Goal: Task Accomplishment & Management: Use online tool/utility

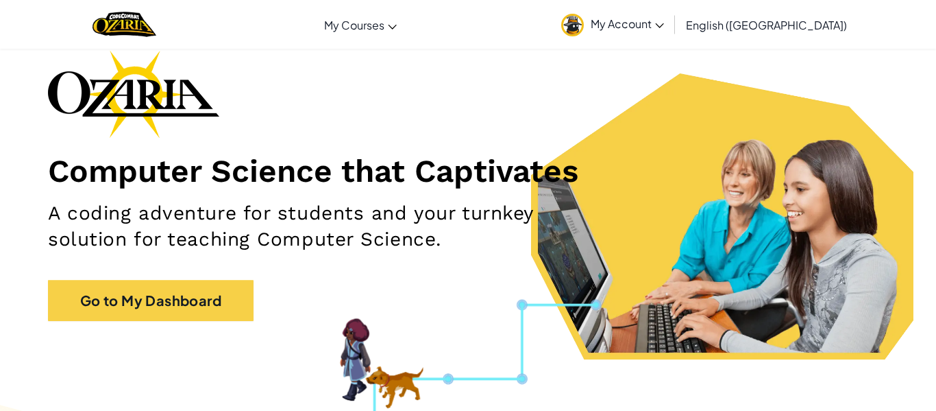
scroll to position [94, 0]
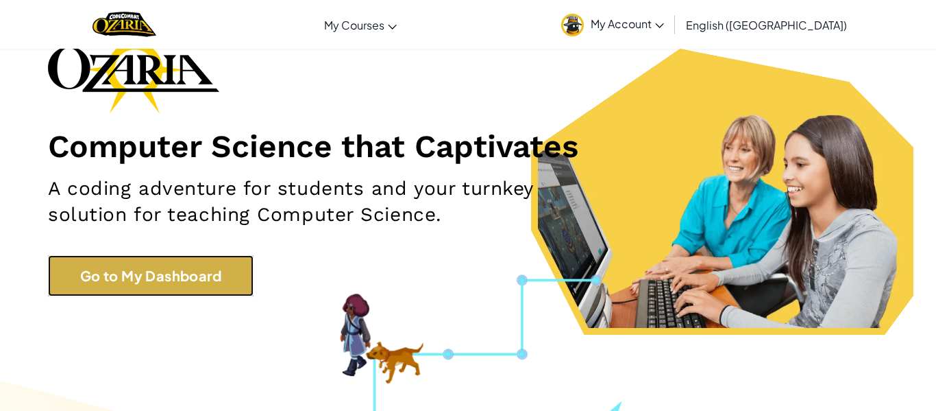
click at [169, 260] on link "Go to My Dashboard" at bounding box center [151, 275] width 206 height 41
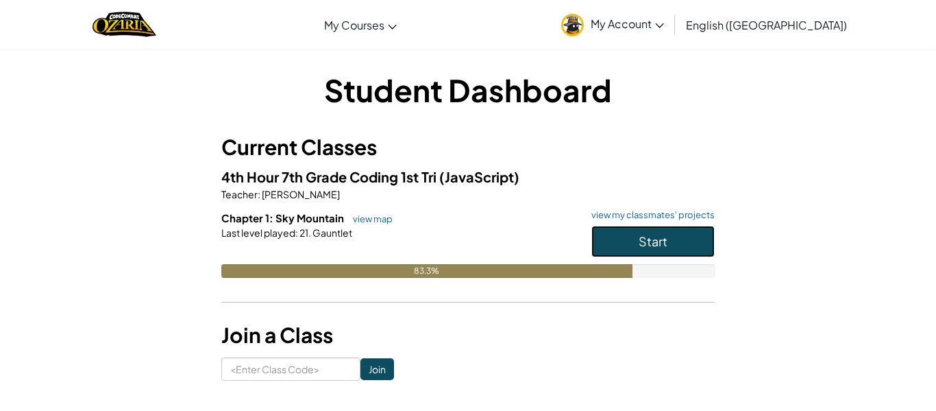
click at [655, 238] on span "Start" at bounding box center [653, 241] width 29 height 16
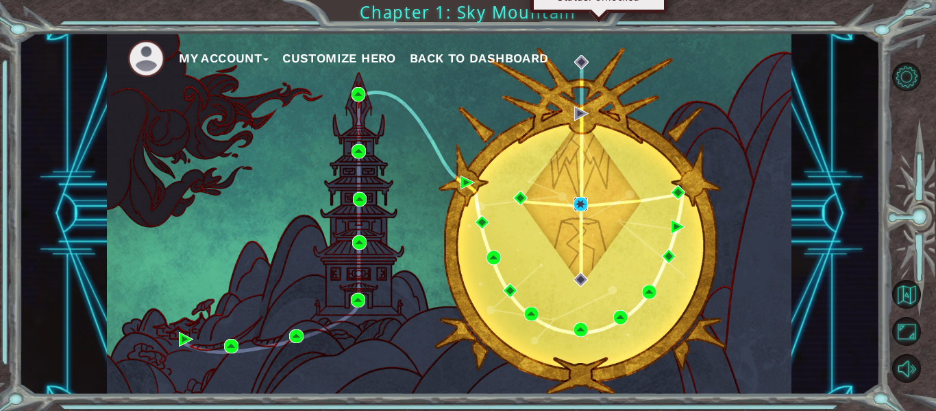
click at [574, 202] on img at bounding box center [581, 204] width 14 height 14
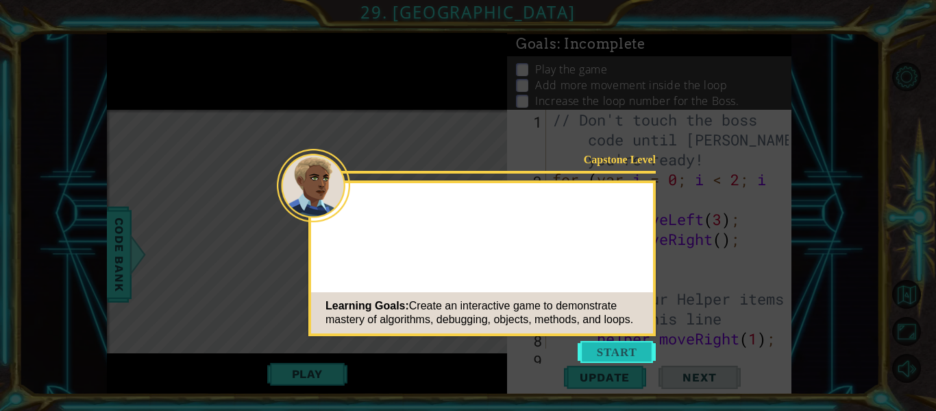
click at [616, 345] on button "Start" at bounding box center [617, 352] width 78 height 22
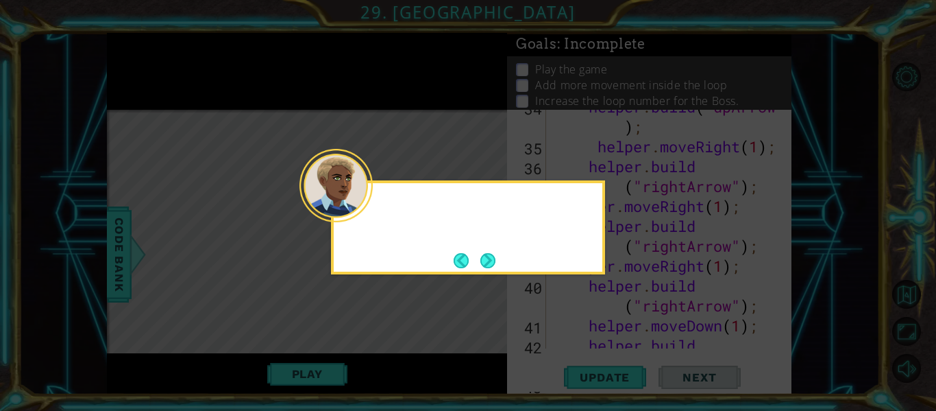
click at [490, 257] on button "Next" at bounding box center [488, 260] width 15 height 15
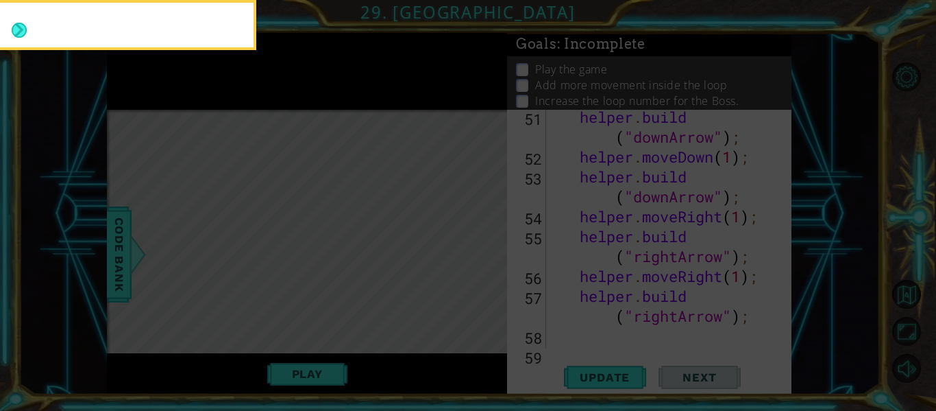
click at [489, 258] on icon at bounding box center [468, 205] width 936 height 411
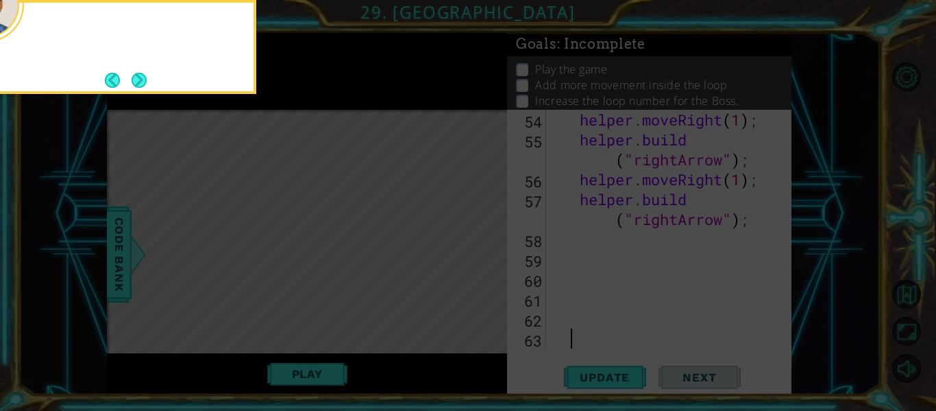
scroll to position [1471, 0]
click at [138, 74] on button "Next" at bounding box center [139, 80] width 15 height 15
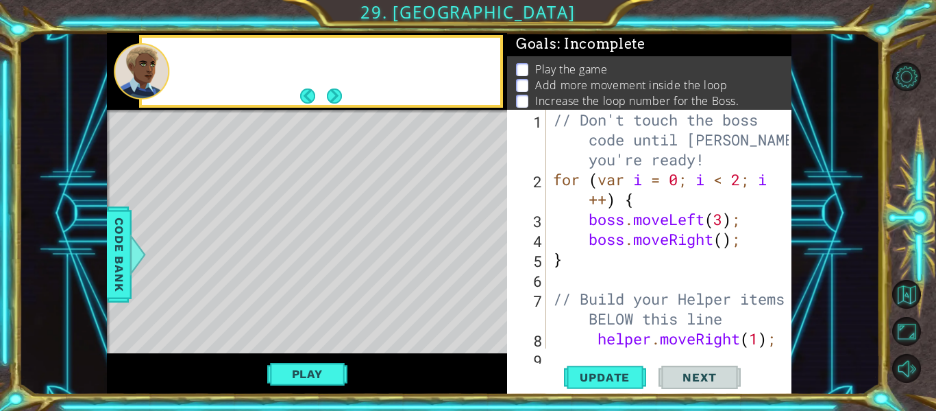
click at [138, 74] on div at bounding box center [142, 71] width 56 height 56
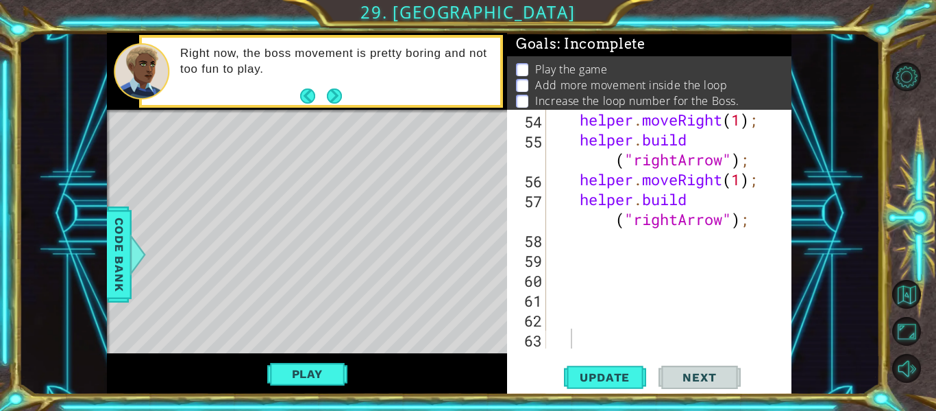
scroll to position [1471, 0]
click at [583, 374] on span "Update" at bounding box center [604, 377] width 77 height 14
click at [314, 367] on button "Play" at bounding box center [307, 374] width 80 height 26
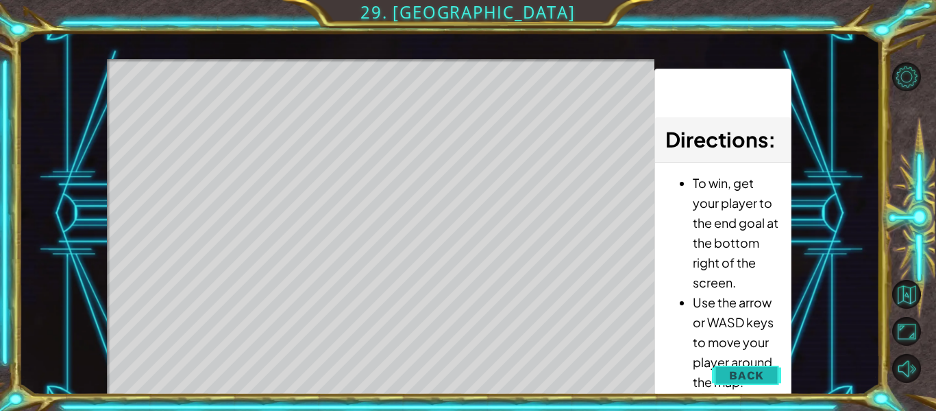
click at [740, 363] on button "Back" at bounding box center [746, 374] width 69 height 27
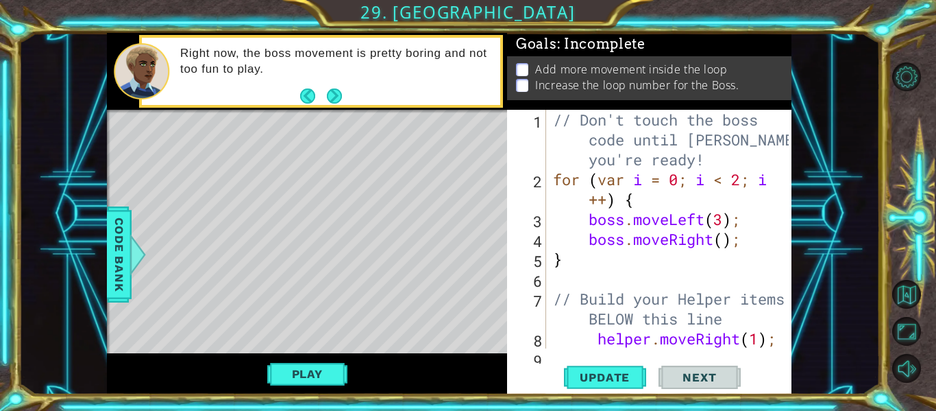
scroll to position [0, 0]
click at [703, 167] on div "// Don't touch the boss code until [PERSON_NAME] says you're ready! for ( var i…" at bounding box center [673, 269] width 245 height 318
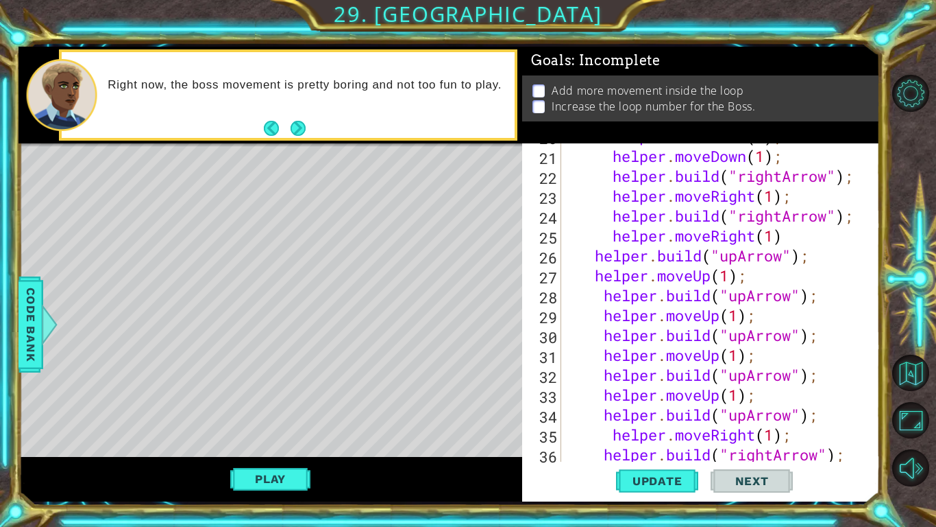
scroll to position [463, 0]
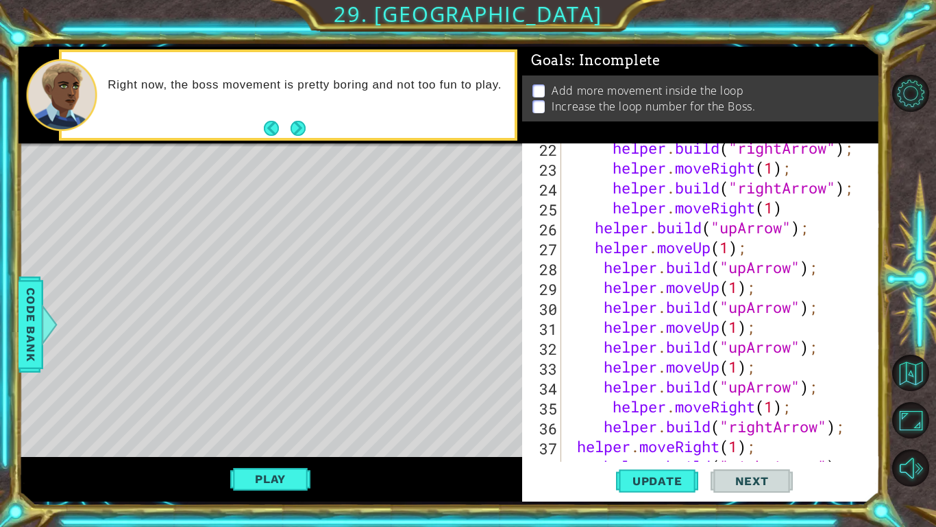
click at [749, 349] on div "helper . build ( "rightArrow" ) ; helper . moveRight ( 1 ) ; helper . build ( "…" at bounding box center [725, 317] width 318 height 358
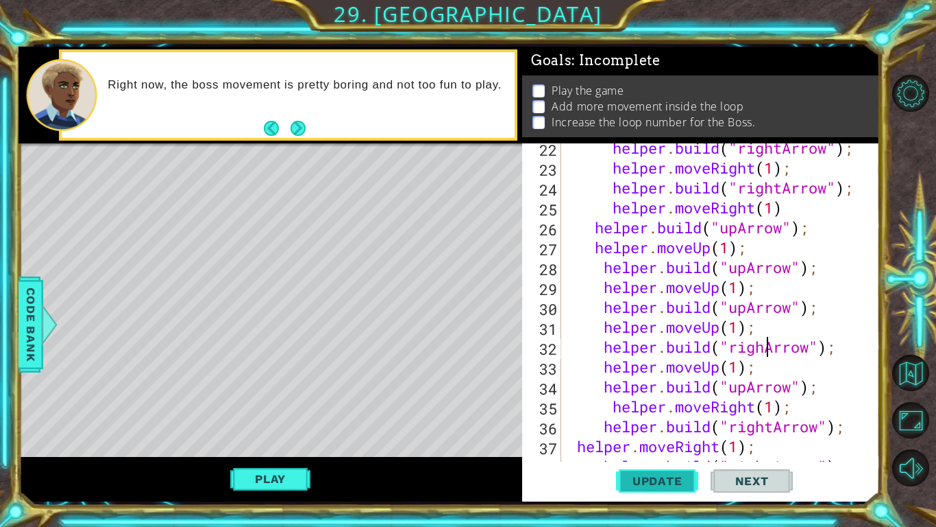
scroll to position [0, 9]
click at [668, 410] on span "Update" at bounding box center [657, 481] width 77 height 14
click at [634, 410] on span "Update" at bounding box center [657, 481] width 77 height 14
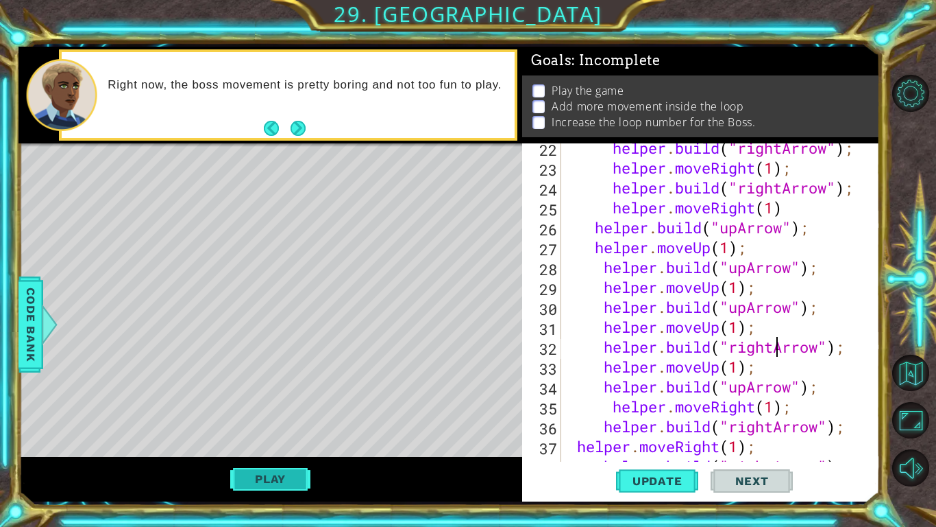
click at [252, 410] on button "Play" at bounding box center [270, 478] width 80 height 26
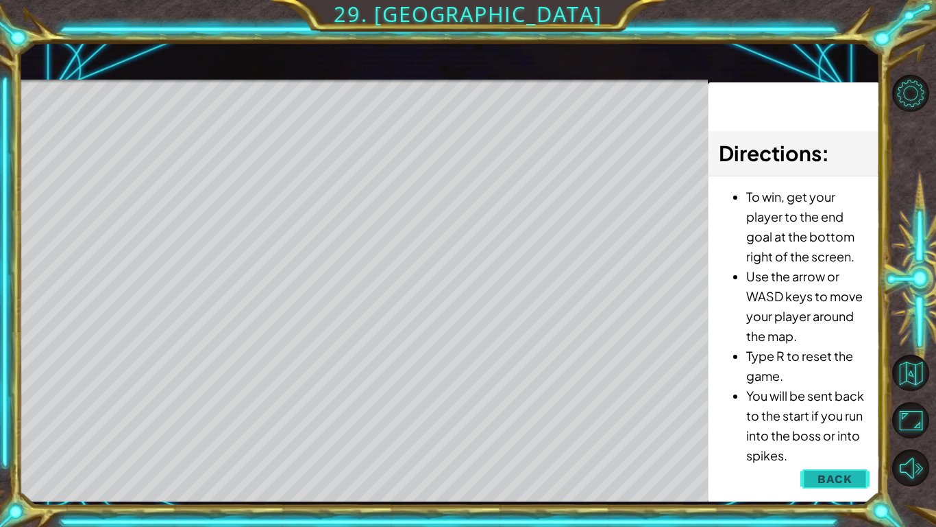
click at [847, 410] on button "Back" at bounding box center [835, 478] width 69 height 27
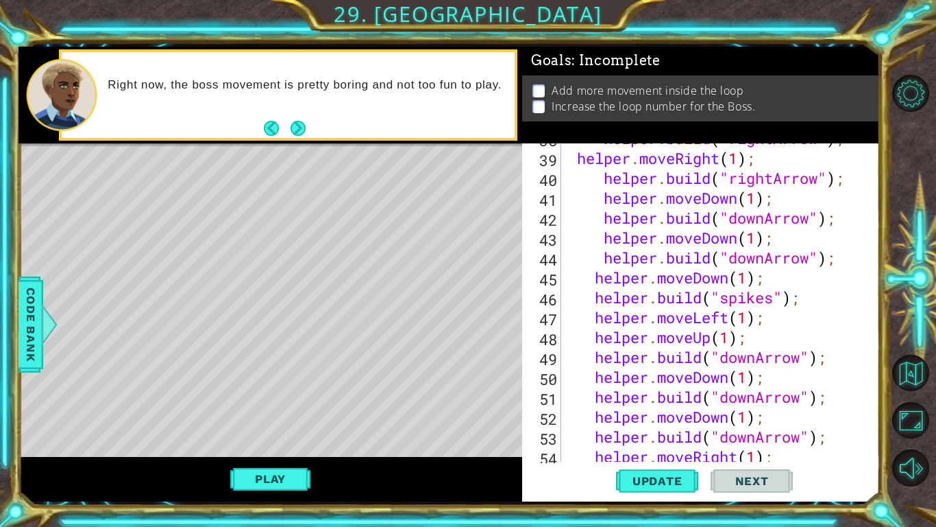
scroll to position [974, 0]
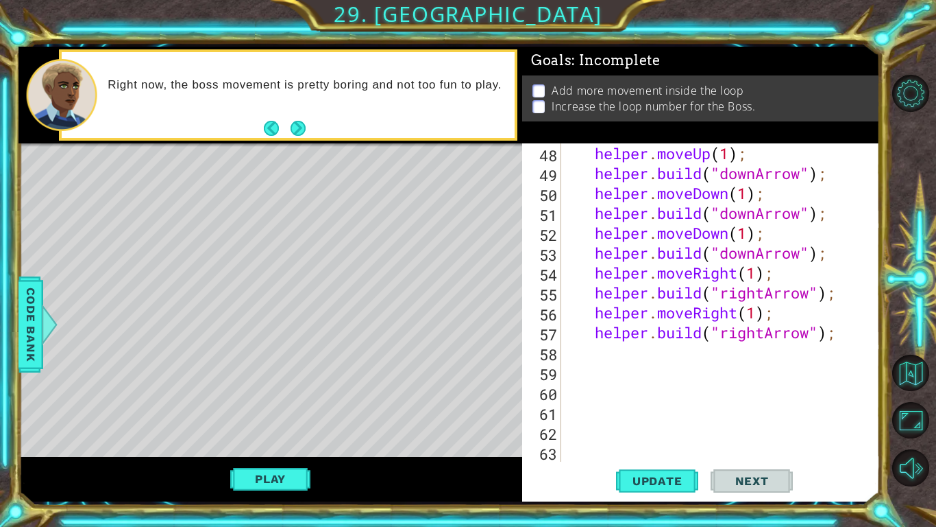
click at [769, 335] on div "helper . moveUp ( 1 ) ; helper . build ( "downArrow" ) ; helper . moveDown ( 1 …" at bounding box center [725, 322] width 318 height 358
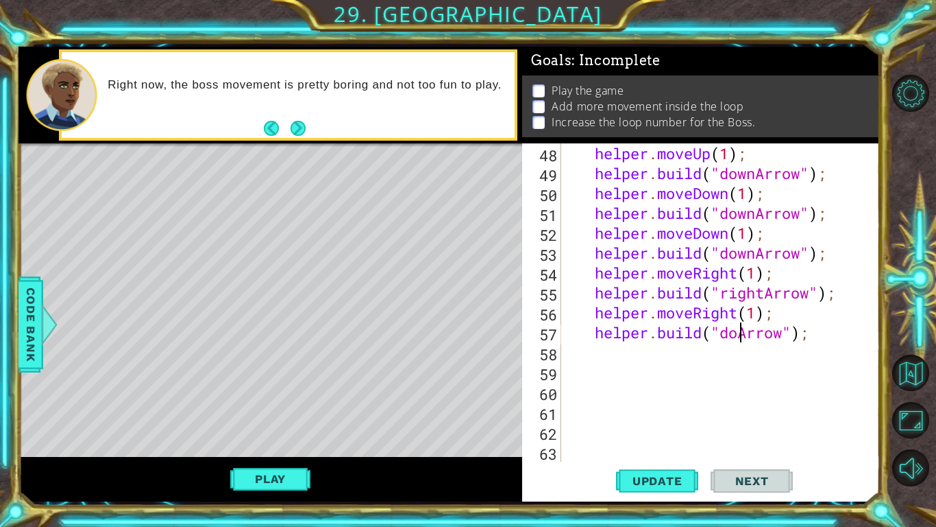
scroll to position [0, 8]
click at [681, 410] on button "Update" at bounding box center [657, 481] width 82 height 36
click at [671, 410] on span "Update" at bounding box center [657, 481] width 77 height 14
click at [666, 410] on span "Update" at bounding box center [657, 481] width 77 height 14
click at [757, 254] on div "helper . moveUp ( 1 ) ; helper . build ( "downArrow" ) ; helper . moveDown ( 1 …" at bounding box center [725, 322] width 318 height 358
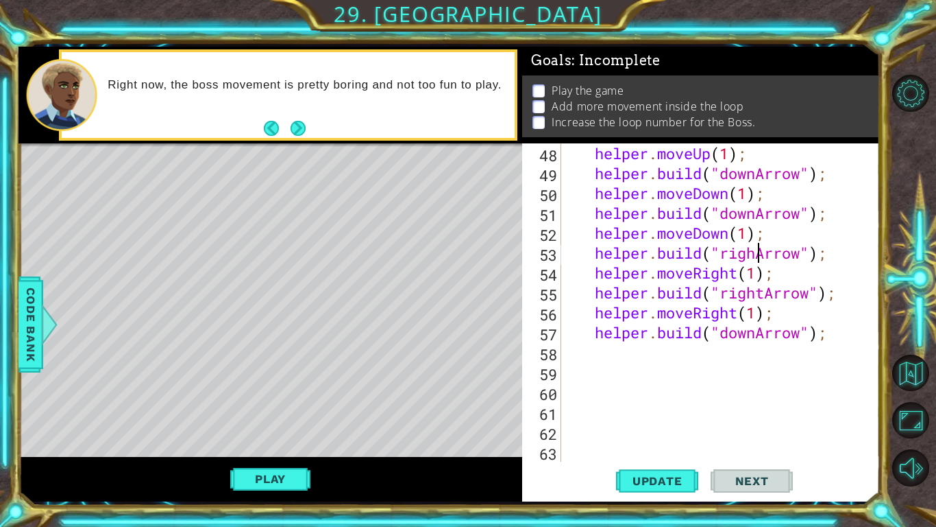
scroll to position [0, 9]
click at [635, 410] on span "Update" at bounding box center [657, 481] width 77 height 14
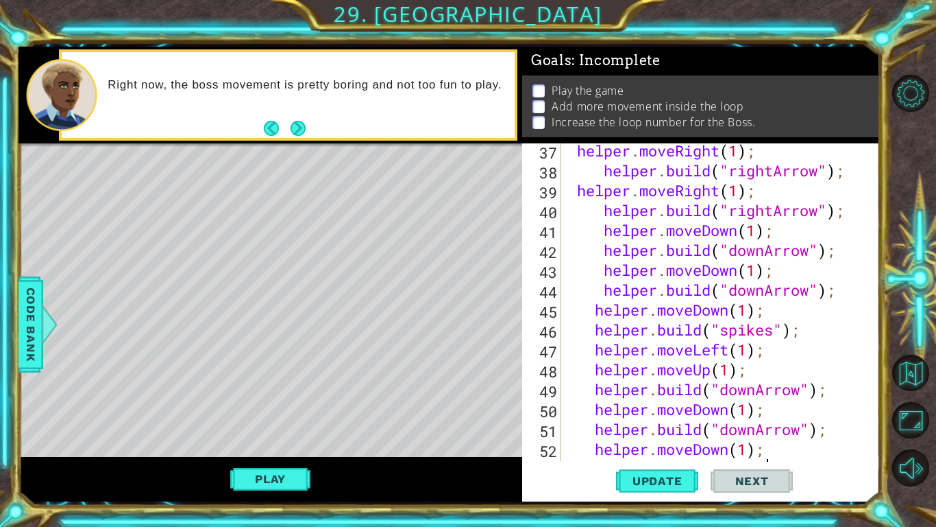
scroll to position [758, 0]
click at [766, 291] on div "helper . moveRight ( 1 ) ; helper . build ( "rightArrow" ) ; helper . moveRight…" at bounding box center [725, 320] width 318 height 358
click at [675, 410] on span "Update" at bounding box center [657, 481] width 77 height 14
click at [283, 410] on button "Play" at bounding box center [270, 478] width 80 height 26
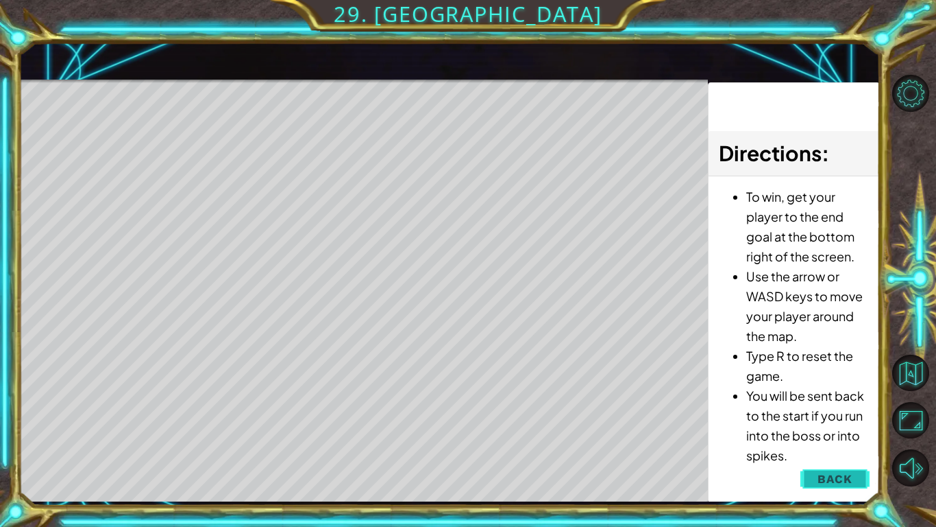
click at [827, 410] on span "Back" at bounding box center [835, 479] width 35 height 14
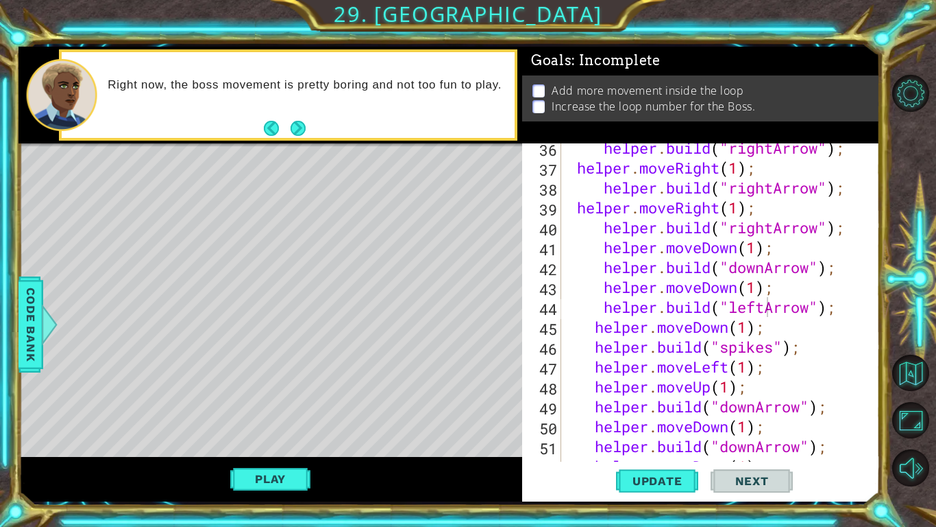
scroll to position [742, 0]
drag, startPoint x: 774, startPoint y: 228, endPoint x: 739, endPoint y: 234, distance: 35.6
click at [739, 234] on div "helper . build ( "rightArrow" ) ; helper . moveRight ( 1 ) ; helper . build ( "…" at bounding box center [725, 317] width 318 height 358
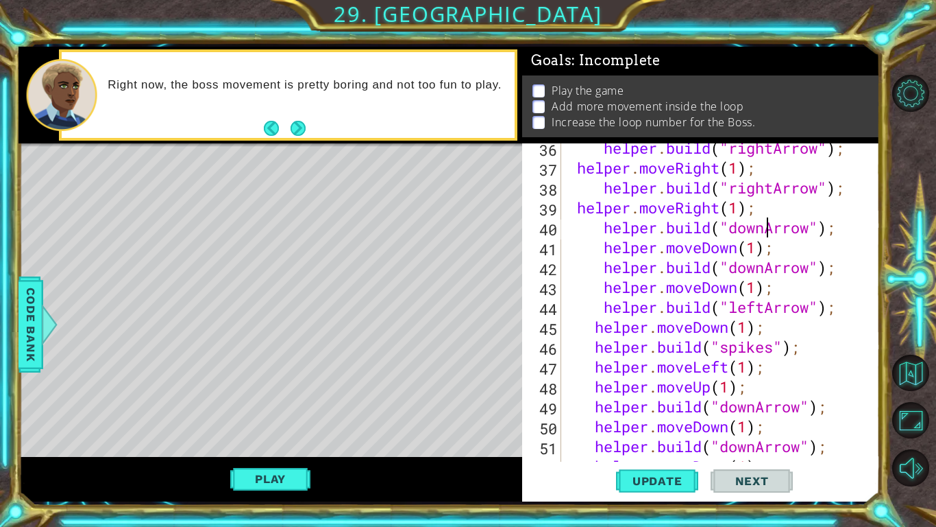
scroll to position [0, 9]
click at [673, 410] on button "Update" at bounding box center [657, 481] width 82 height 36
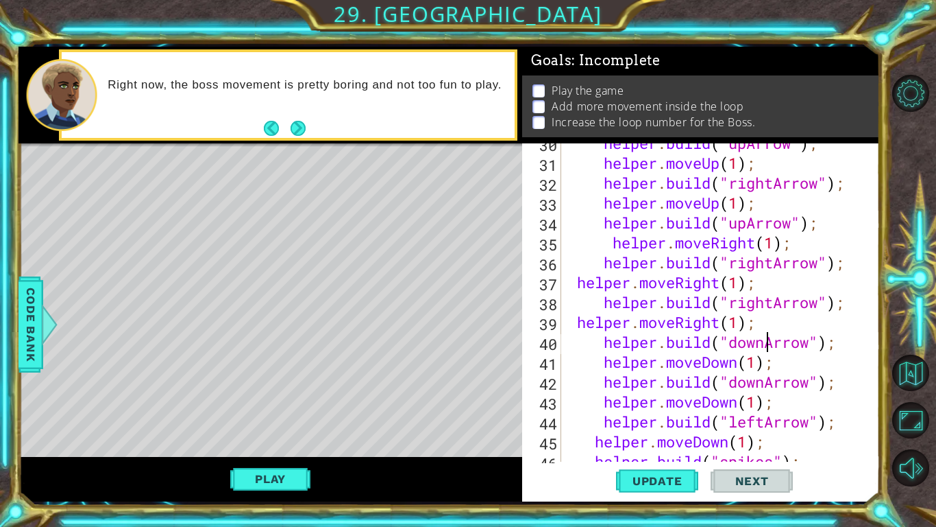
scroll to position [627, 0]
click at [749, 225] on div "helper . build ( "upArrow" ) ; helper . moveUp ( 1 ) ; helper . build ( "rightA…" at bounding box center [725, 312] width 318 height 358
click at [666, 410] on span "Update" at bounding box center [657, 481] width 77 height 14
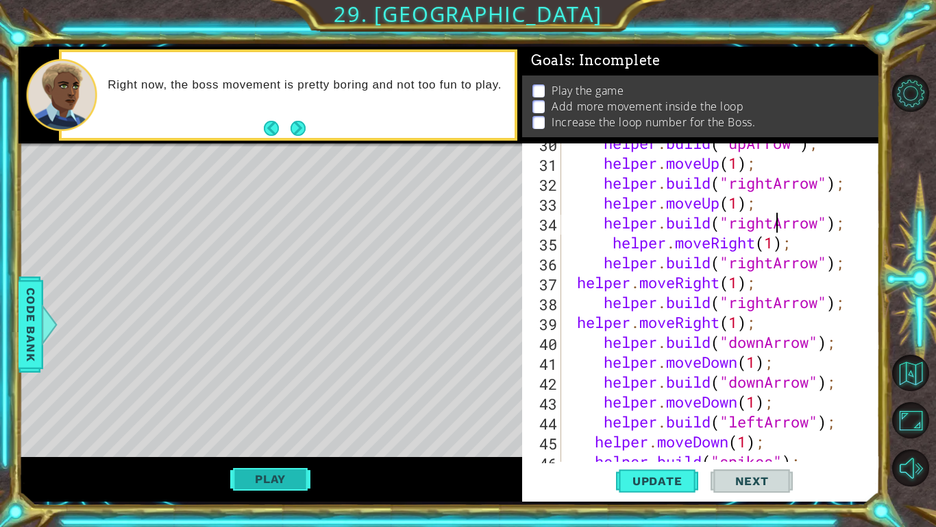
click at [302, 410] on button "Play" at bounding box center [270, 478] width 80 height 26
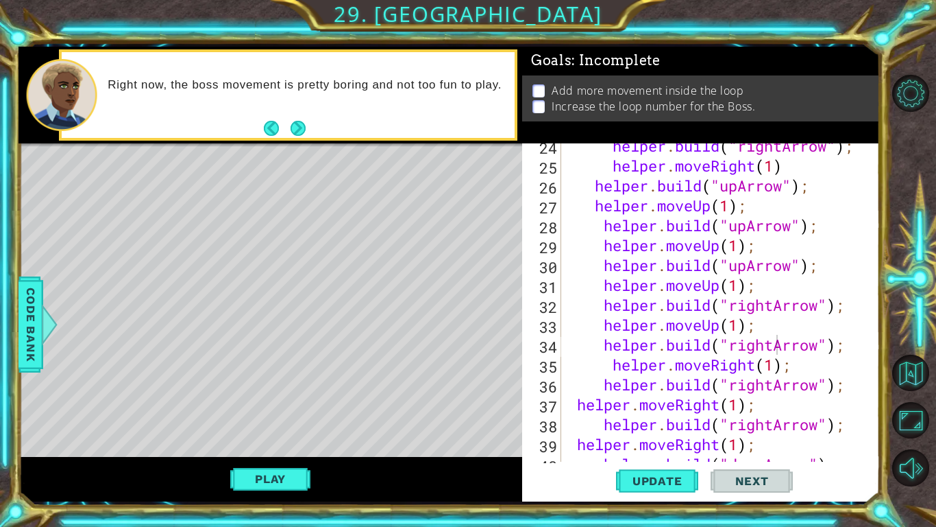
scroll to position [502, 0]
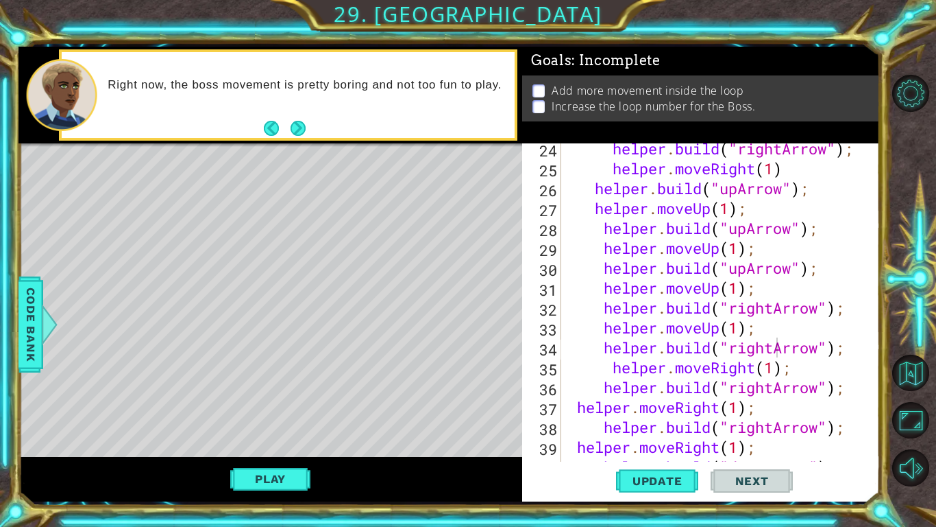
type textarea "helper.moveUp(1);"
click at [762, 289] on div "helper . build ( "rightArrow" ) ; helper . moveRight ( 1 ) helper . build ( "up…" at bounding box center [725, 317] width 318 height 358
drag, startPoint x: 762, startPoint y: 288, endPoint x: 607, endPoint y: 291, distance: 155.0
click at [607, 291] on div "helper . build ( "rightArrow" ) ; helper . moveRight ( 1 ) helper . build ( "up…" at bounding box center [725, 317] width 318 height 358
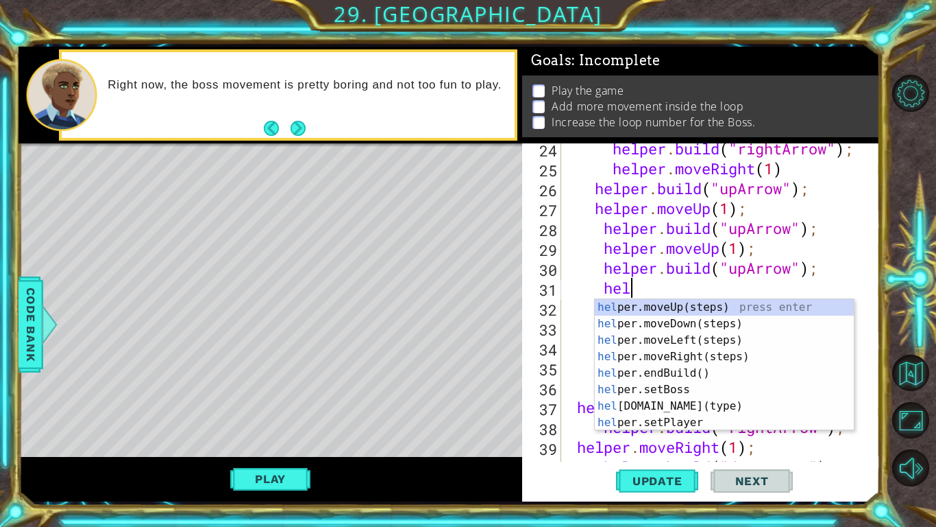
scroll to position [0, 2]
type textarea "help"
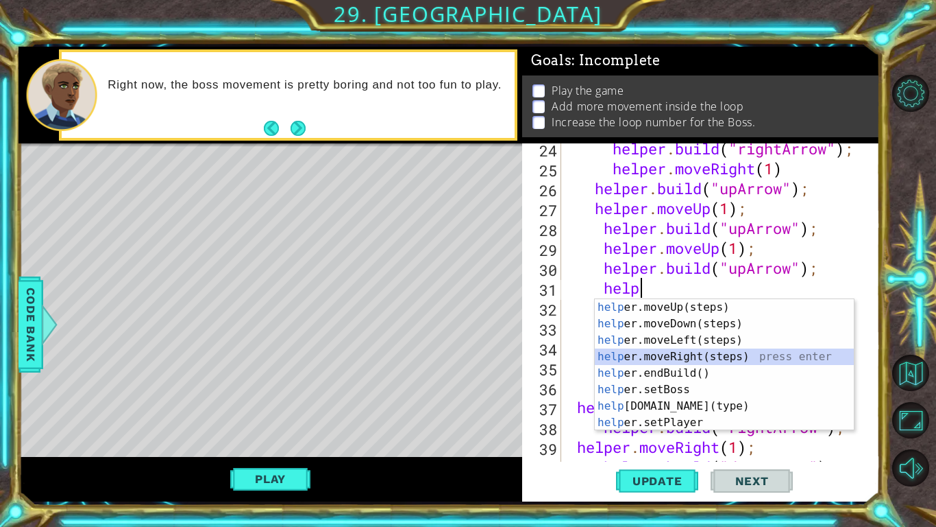
click at [692, 351] on div "help er.moveUp(steps) press enter help er.moveDown(steps) press enter help er.m…" at bounding box center [724, 381] width 259 height 165
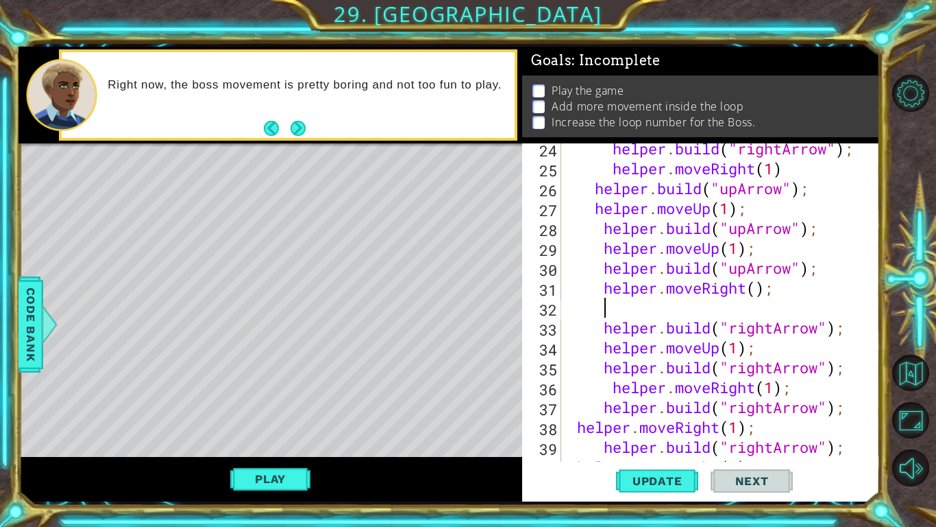
scroll to position [0, 1]
click at [757, 291] on div "helper . build ( "rightArrow" ) ; helper . moveRight ( 1 ) helper . build ( "up…" at bounding box center [725, 317] width 318 height 358
type textarea "helper.moveRight(1);"
click at [766, 306] on div "helper . build ( "rightArrow" ) ; helper . moveRight ( 1 ) helper . build ( "up…" at bounding box center [725, 317] width 318 height 358
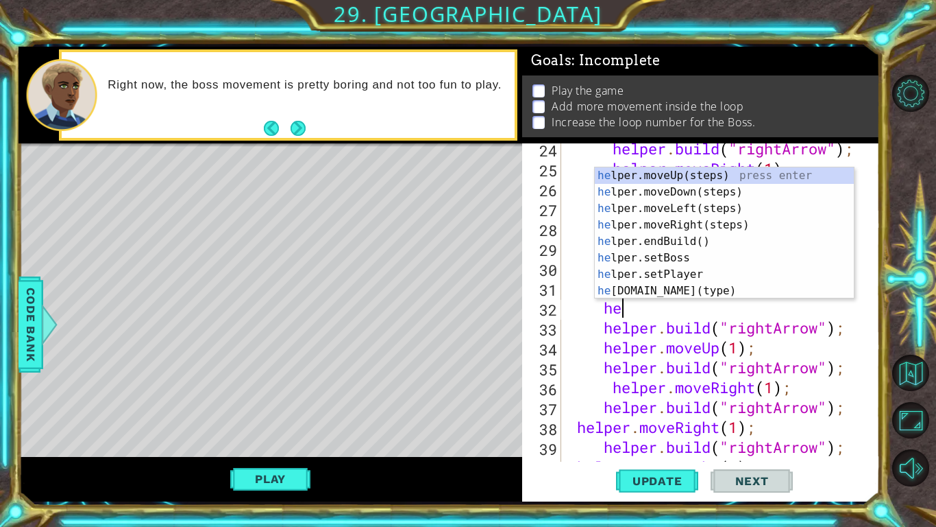
scroll to position [0, 2]
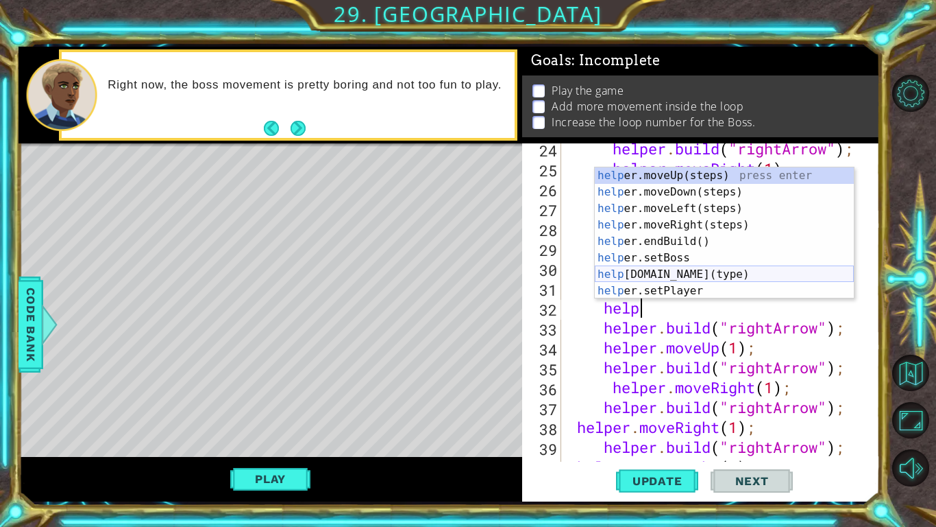
click at [713, 278] on div "help er.moveUp(steps) press enter help er.moveDown(steps) press enter help er.m…" at bounding box center [724, 249] width 259 height 165
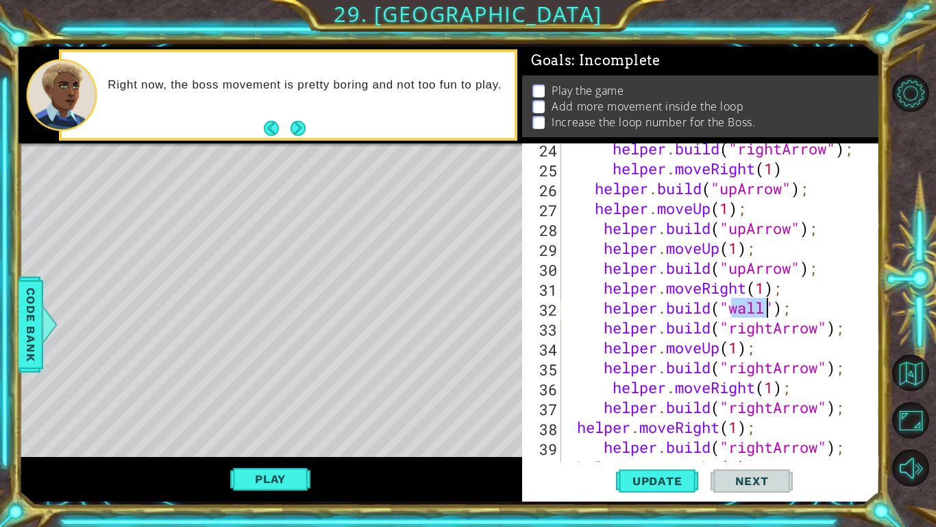
click at [805, 304] on div "helper . build ( "rightArrow" ) ; helper . moveRight ( 1 ) helper . build ( "up…" at bounding box center [725, 317] width 318 height 358
click at [646, 410] on span "Update" at bounding box center [657, 481] width 77 height 14
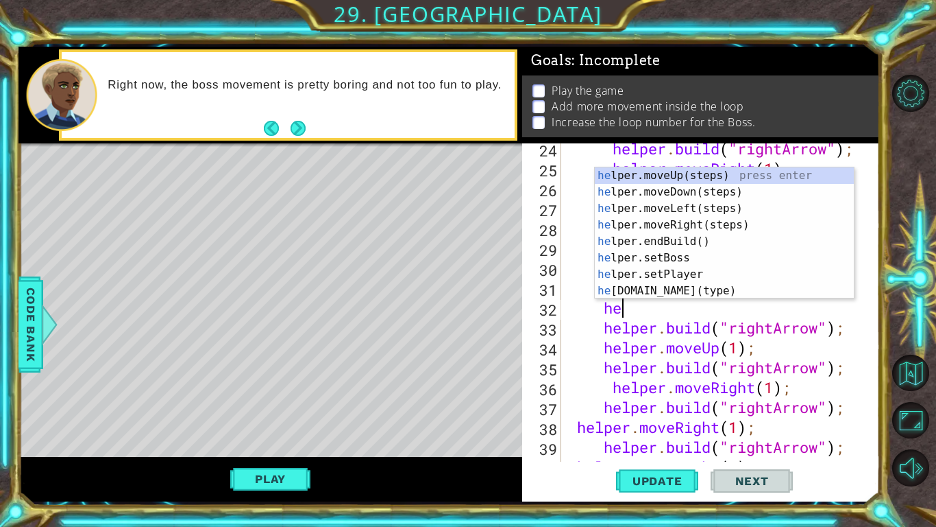
type textarea "h"
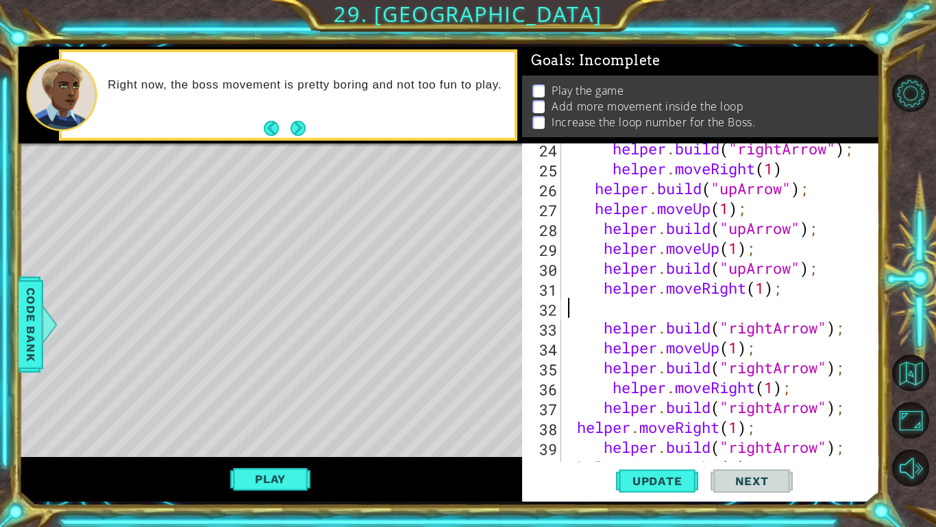
scroll to position [0, 0]
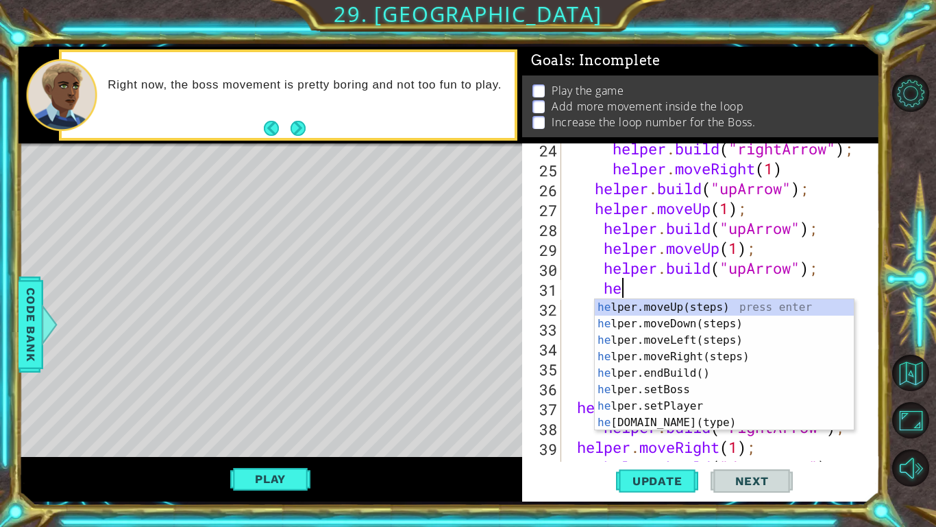
type textarea "h"
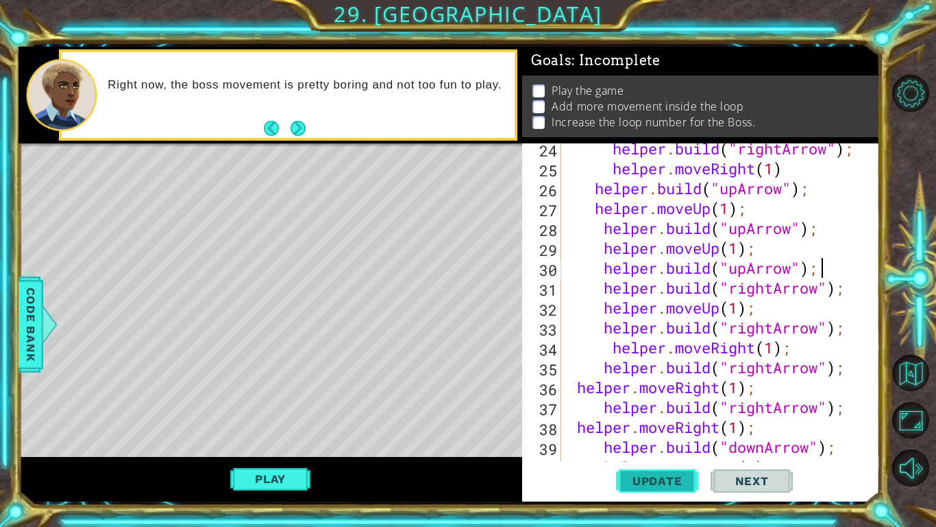
click at [668, 410] on span "Update" at bounding box center [657, 481] width 77 height 14
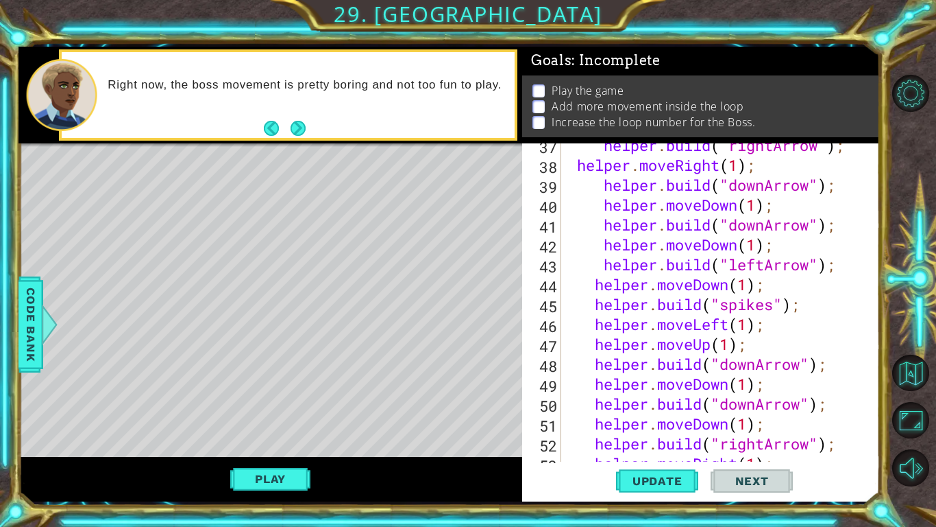
scroll to position [769, 0]
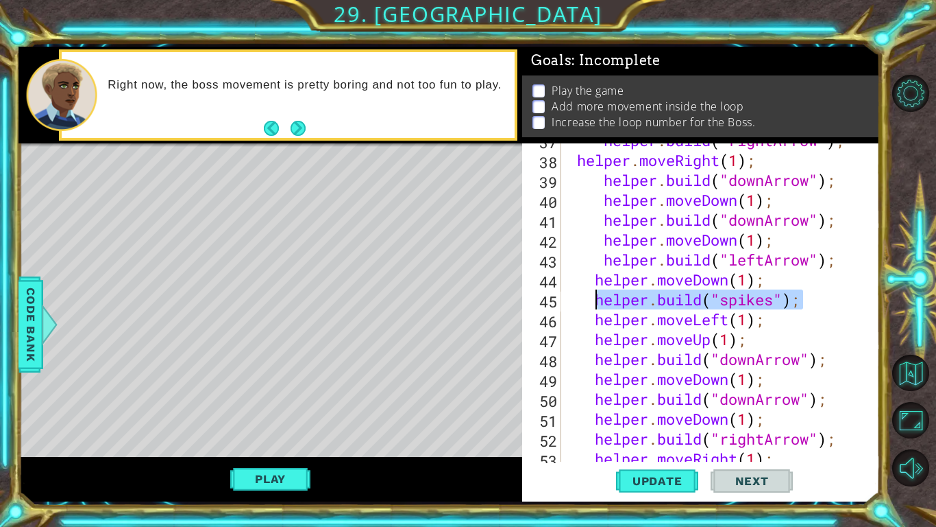
drag, startPoint x: 806, startPoint y: 302, endPoint x: 594, endPoint y: 306, distance: 211.9
click at [594, 306] on div "helper . build ( "rightArrow" ) ; helper . moveRight ( 1 ) ; helper . build ( "…" at bounding box center [725, 309] width 318 height 358
type textarea "[DOMAIN_NAME]("spikes");"
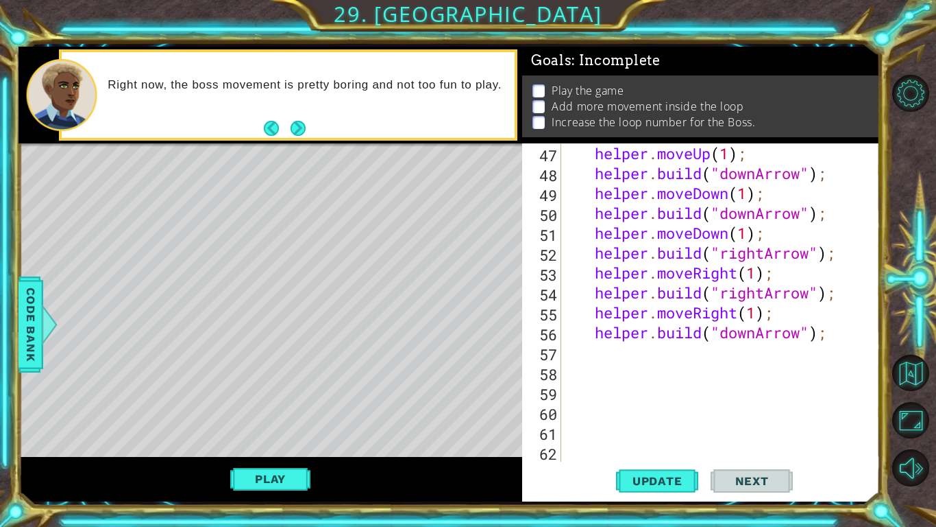
scroll to position [954, 0]
click at [770, 313] on div "helper . moveUp ( 1 ) ; helper . build ( "downArrow" ) ; helper . moveDown ( 1 …" at bounding box center [725, 322] width 318 height 358
type textarea "helper.moveRight(1);"
drag, startPoint x: 790, startPoint y: 312, endPoint x: 593, endPoint y: 317, distance: 197.5
click at [593, 317] on div "helper . moveUp ( 1 ) ; helper . build ( "downArrow" ) ; helper . moveDown ( 1 …" at bounding box center [725, 322] width 318 height 358
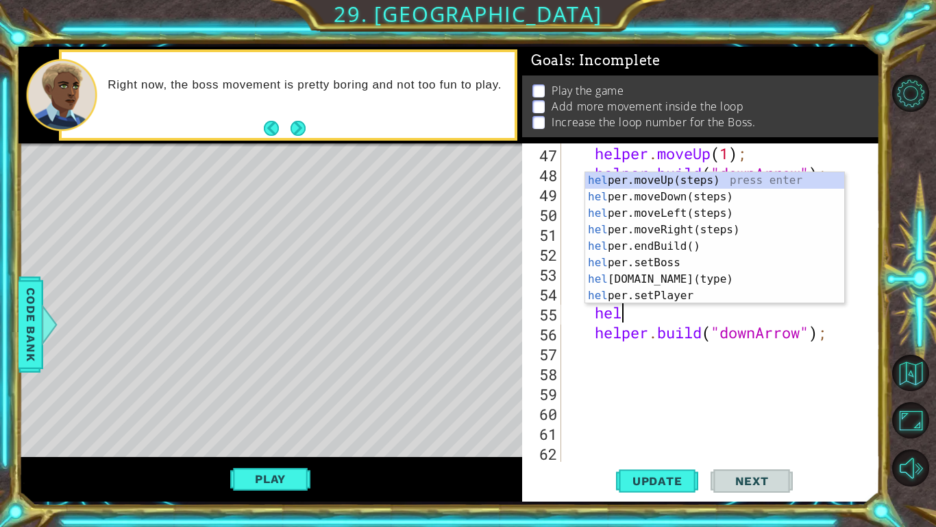
type textarea "help"
click at [655, 228] on div "help er.moveUp(steps) press enter help er.moveDown(steps) press enter help er.m…" at bounding box center [714, 254] width 259 height 165
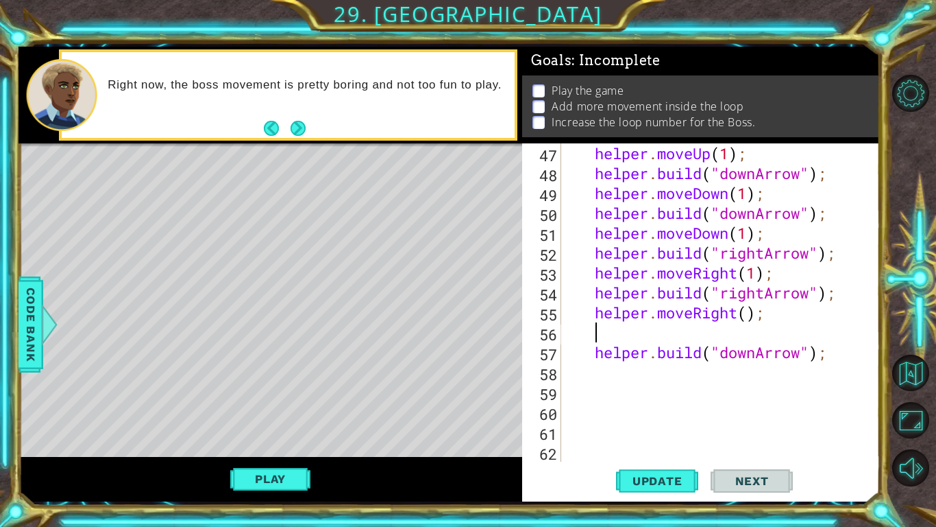
scroll to position [0, 1]
click at [751, 315] on div "helper . moveUp ( 1 ) ; helper . build ( "downArrow" ) ; helper . moveDown ( 1 …" at bounding box center [725, 322] width 318 height 358
type textarea "helper.moveRight(1);"
click at [637, 331] on div "helper . moveUp ( 1 ) ; helper . build ( "downArrow" ) ; helper . moveDown ( 1 …" at bounding box center [725, 322] width 318 height 358
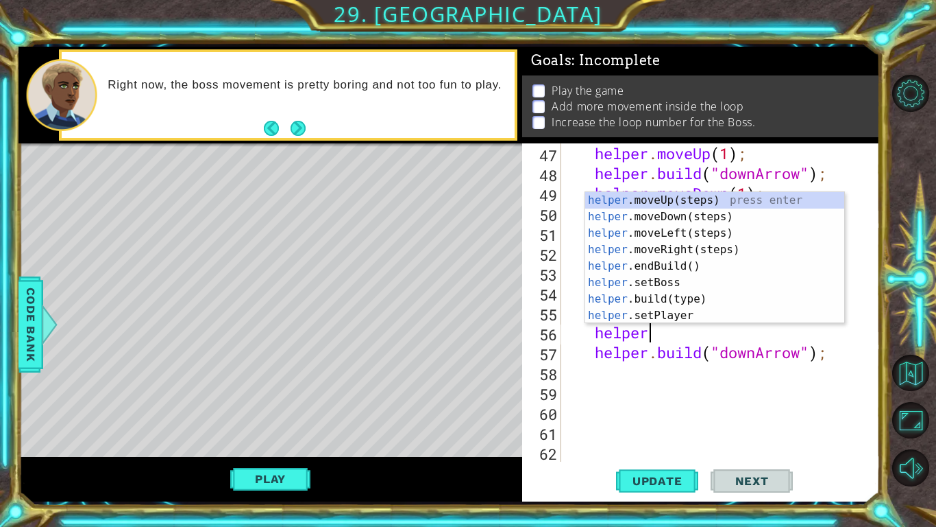
scroll to position [0, 3]
click at [684, 301] on div "helper .moveUp(steps) press enter helper .moveDown(steps) press enter helper .m…" at bounding box center [714, 274] width 259 height 165
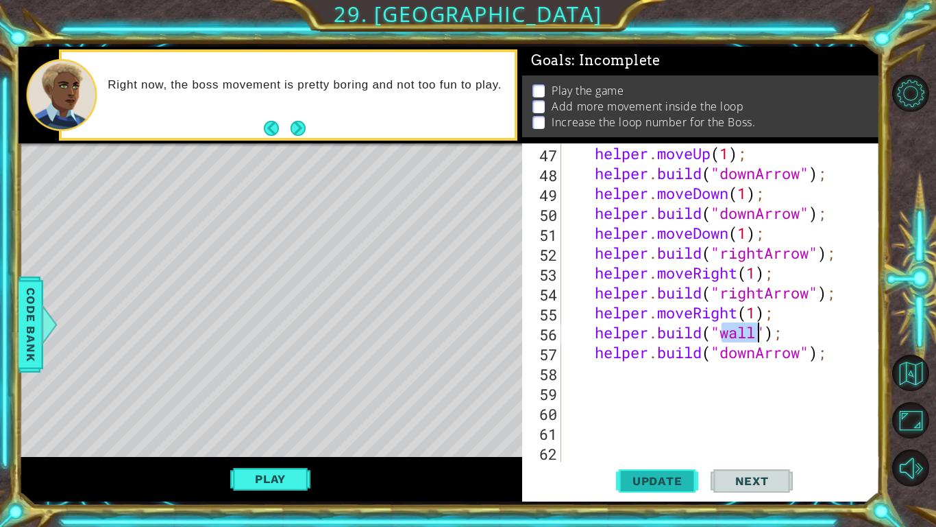
type textarea "[DOMAIN_NAME]("wall");"
click at [666, 410] on span "Update" at bounding box center [657, 481] width 77 height 14
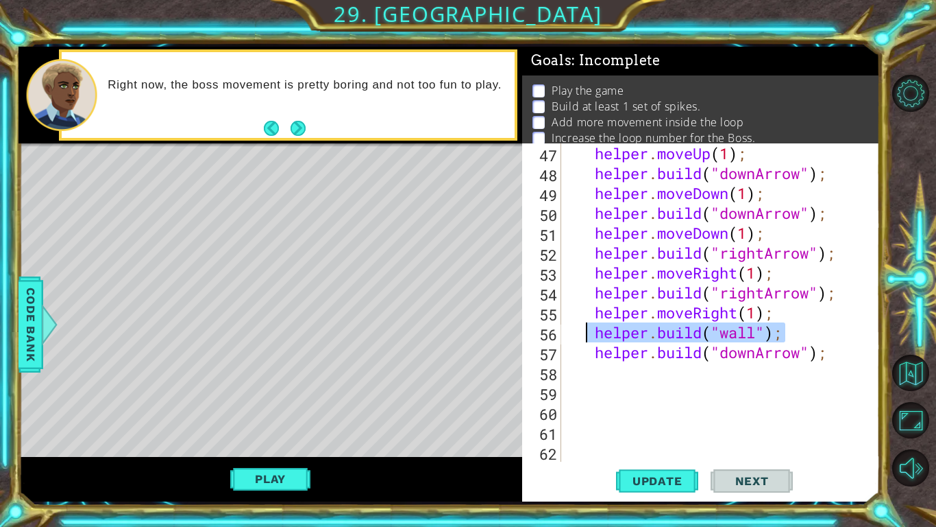
drag, startPoint x: 796, startPoint y: 335, endPoint x: 590, endPoint y: 330, distance: 205.7
click at [590, 330] on div "helper . moveUp ( 1 ) ; helper . build ( "downArrow" ) ; helper . moveDown ( 1 …" at bounding box center [725, 322] width 318 height 358
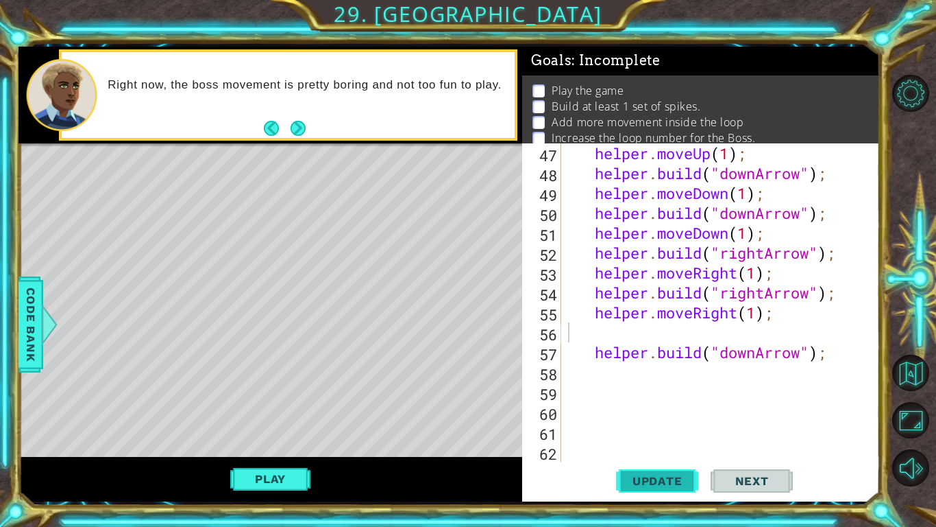
click at [653, 410] on span "Update" at bounding box center [657, 481] width 77 height 14
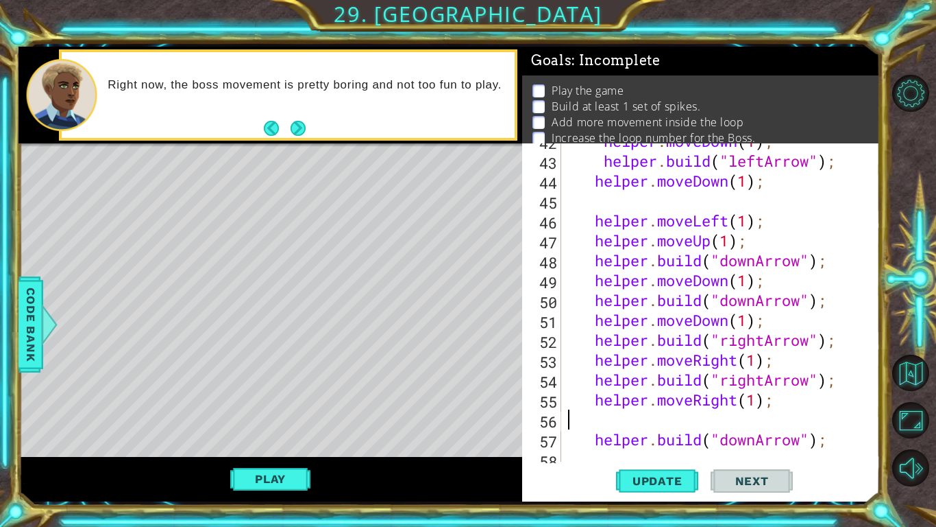
scroll to position [868, 0]
click at [666, 201] on div "helper . moveDown ( 1 ) ; helper . build ( "leftArrow" ) ; helper . moveDown ( …" at bounding box center [725, 310] width 318 height 358
type textarea "helper.moveDown(1);"
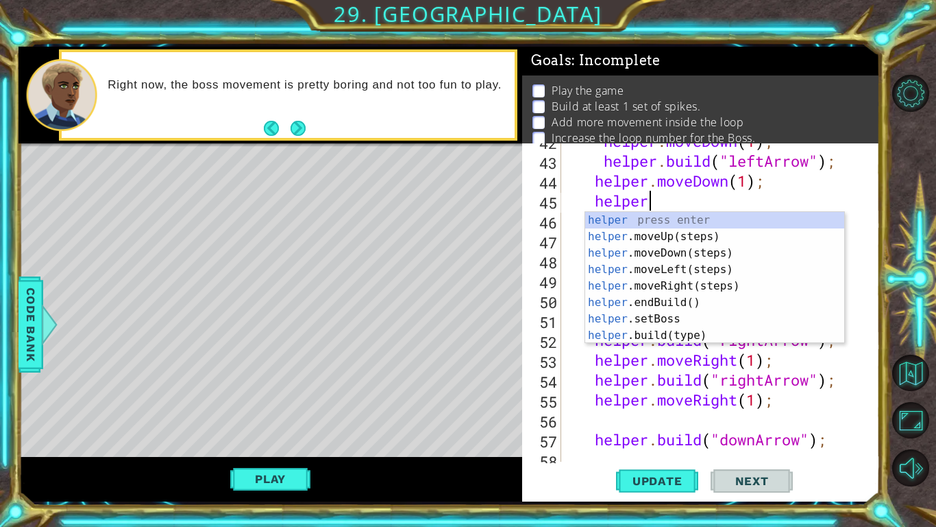
scroll to position [0, 3]
click at [702, 329] on div "helper press enter helper .moveUp(steps) press enter helper .moveDown(steps) pr…" at bounding box center [714, 294] width 259 height 165
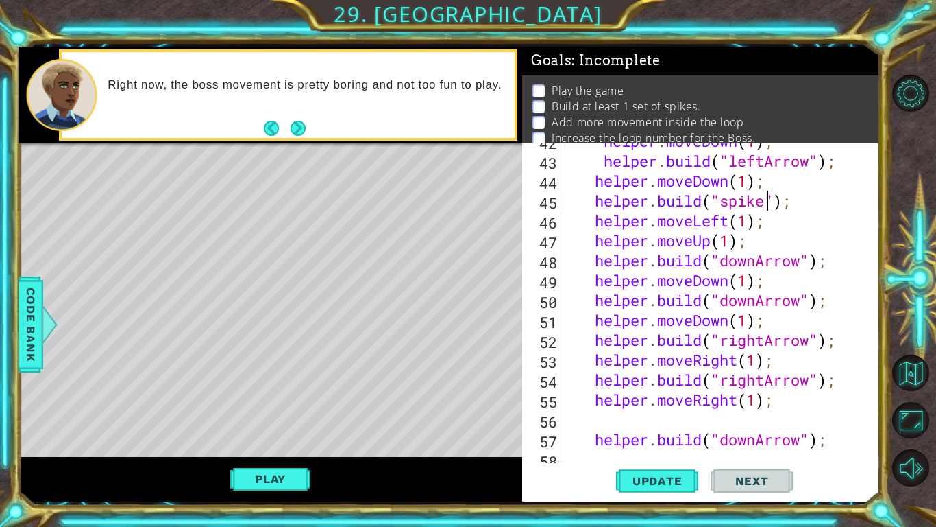
scroll to position [0, 9]
click at [678, 410] on span "Update" at bounding box center [657, 481] width 77 height 14
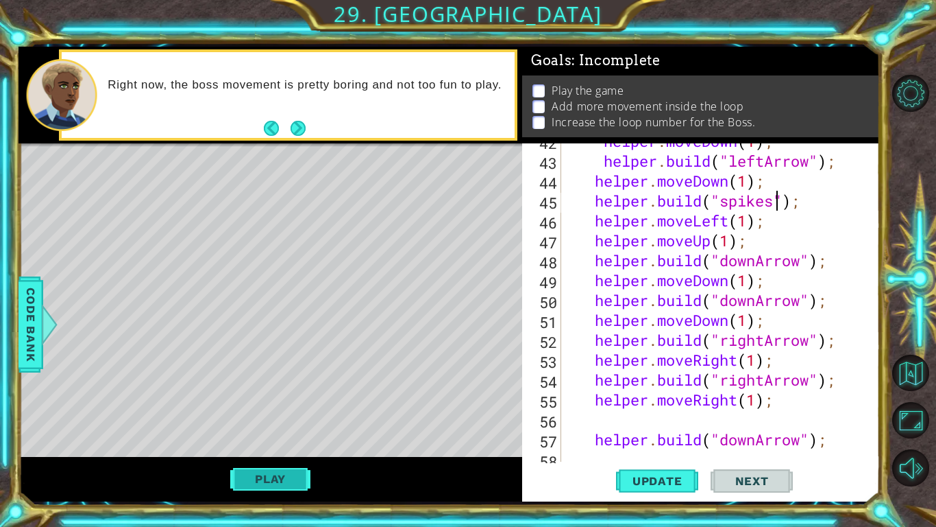
click at [245, 410] on button "Play" at bounding box center [270, 478] width 80 height 26
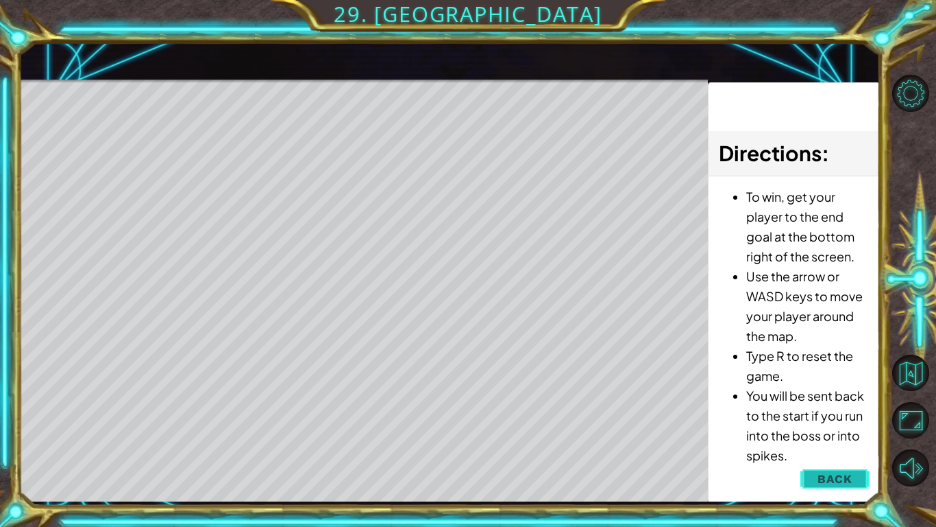
click at [829, 410] on button "Back" at bounding box center [835, 478] width 69 height 27
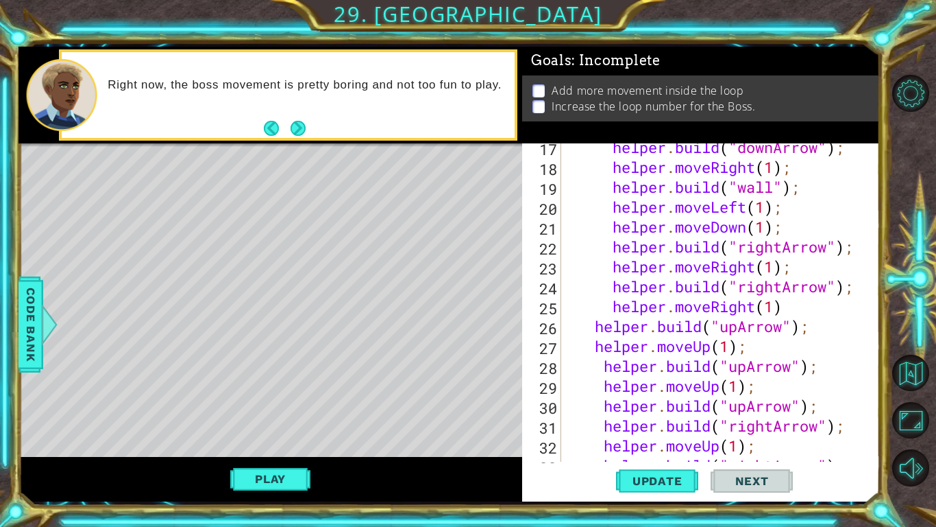
scroll to position [365, 0]
click at [747, 409] on div "helper . build ( "downArrow" ) ; helper . moveRight ( 1 ) ; helper . build ( "w…" at bounding box center [725, 316] width 318 height 358
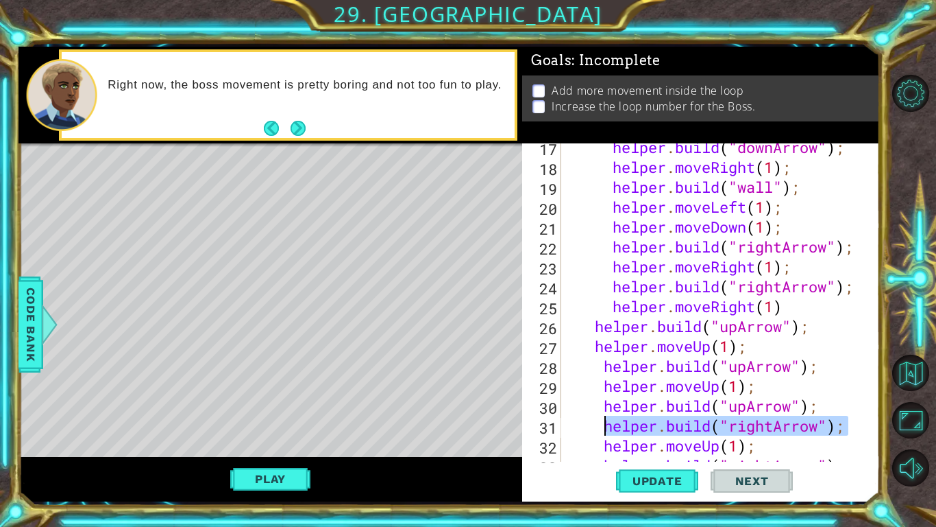
drag, startPoint x: 851, startPoint y: 430, endPoint x: 601, endPoint y: 431, distance: 250.2
click at [601, 410] on div "helper . build ( "downArrow" ) ; helper . moveRight ( 1 ) ; helper . build ( "w…" at bounding box center [725, 316] width 318 height 358
type textarea "[DOMAIN_NAME]("rightArrow");"
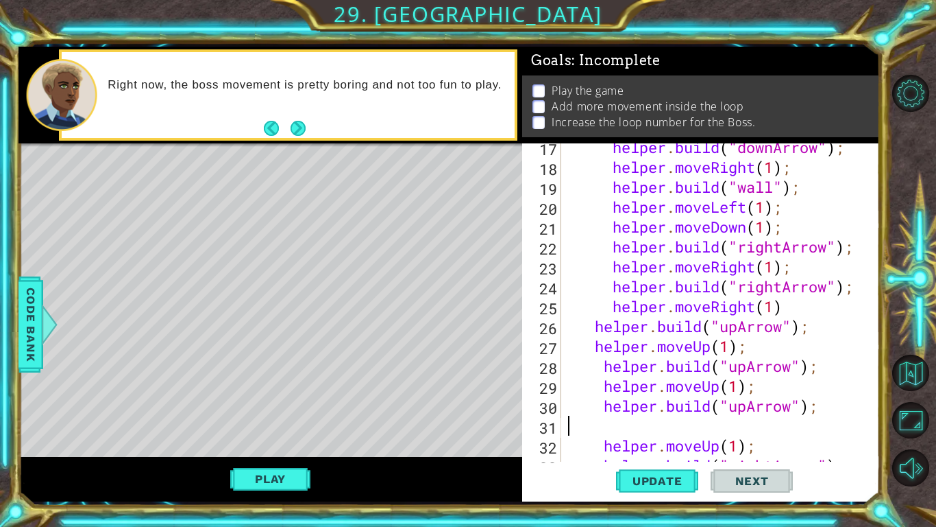
scroll to position [0, 0]
click at [670, 410] on button "Update" at bounding box center [657, 481] width 82 height 36
click at [259, 410] on button "Play" at bounding box center [270, 478] width 80 height 26
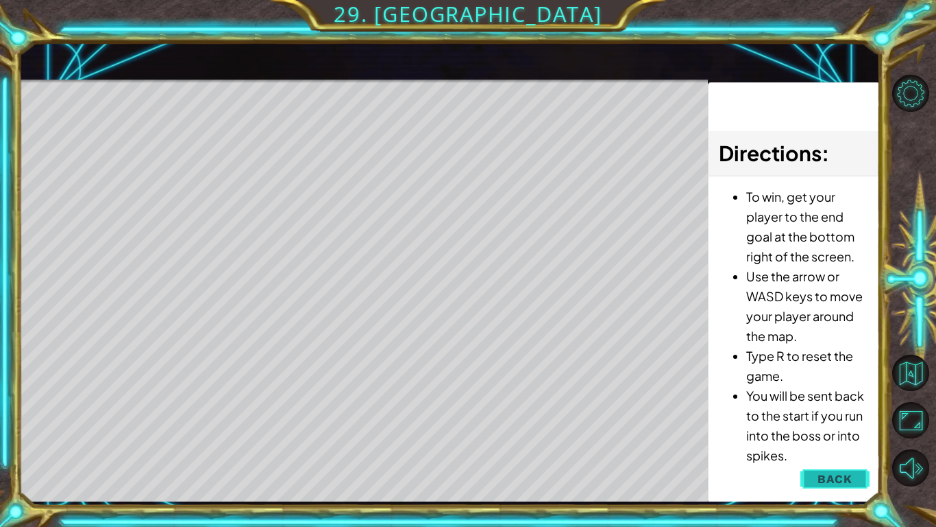
click at [826, 410] on span "Back" at bounding box center [835, 479] width 35 height 14
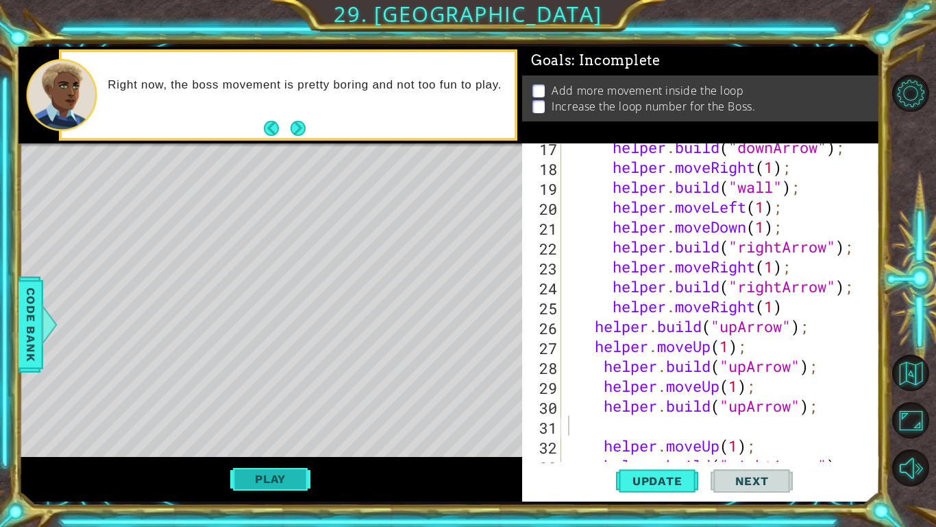
click at [269, 410] on button "Play" at bounding box center [270, 478] width 80 height 26
click at [300, 133] on button "Next" at bounding box center [298, 128] width 15 height 15
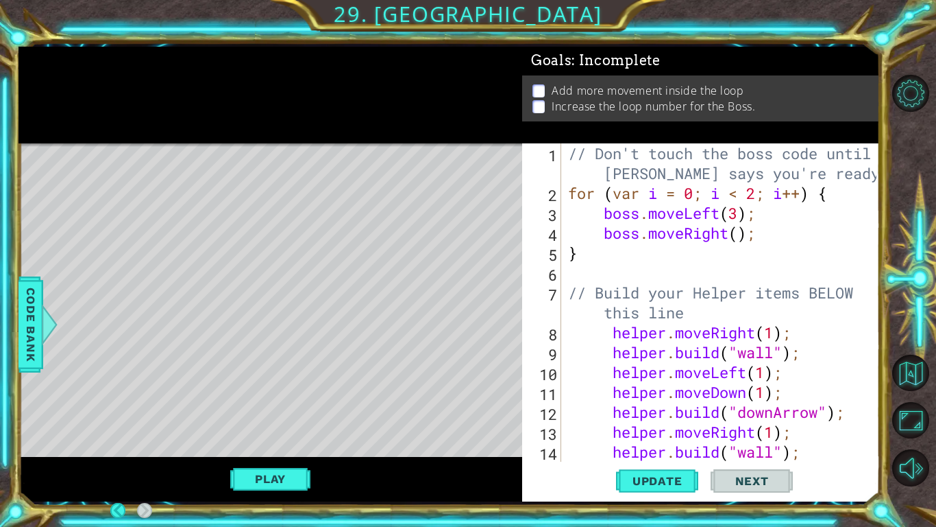
click at [740, 213] on div "// Don't touch the boss code until [PERSON_NAME] says you're ready! for ( var i…" at bounding box center [725, 332] width 318 height 378
click at [745, 234] on div "// Don't touch the boss code until [PERSON_NAME] says you're ready! for ( var i…" at bounding box center [725, 332] width 318 height 378
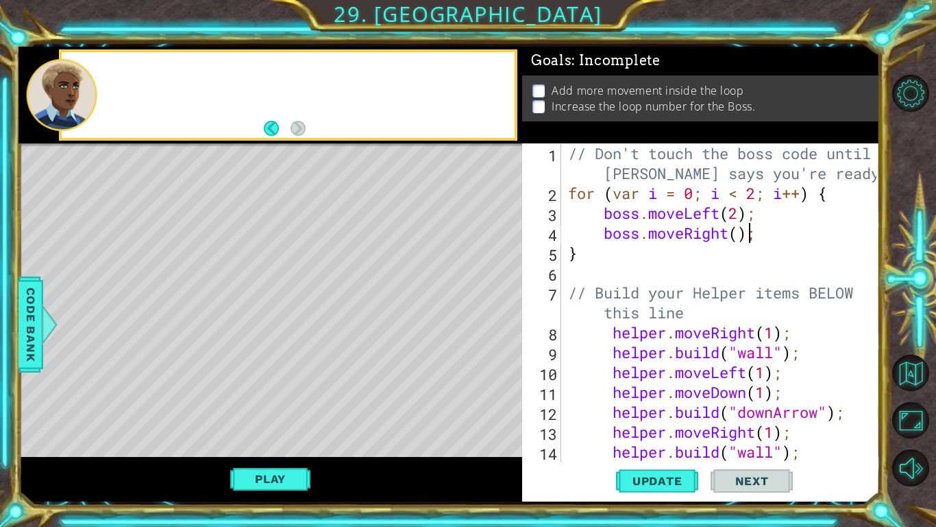
scroll to position [0, 8]
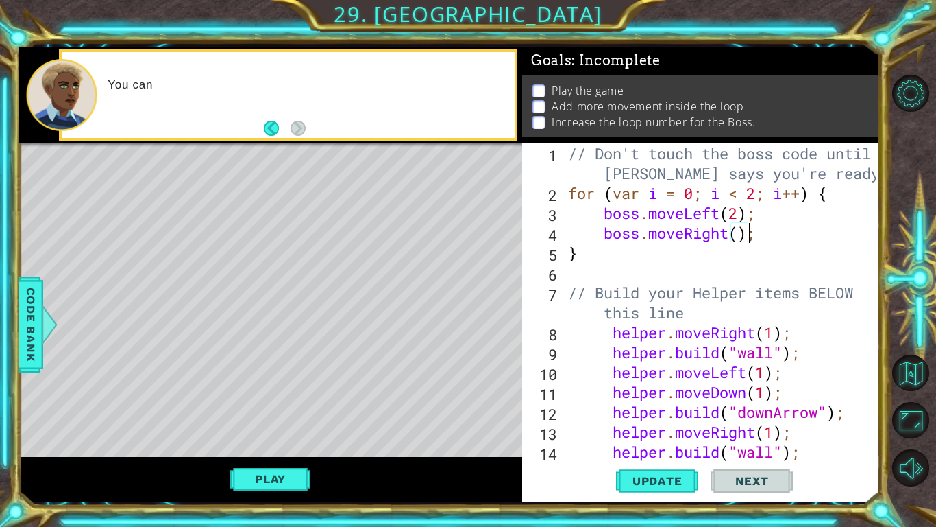
click at [742, 239] on div "// Don't touch the boss code until [PERSON_NAME] says you're ready! for ( var i…" at bounding box center [725, 332] width 318 height 378
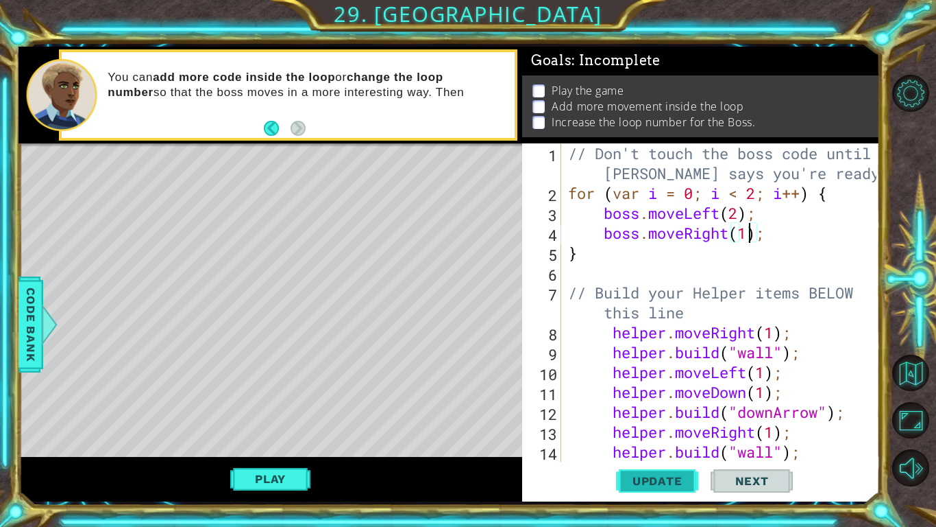
click at [670, 410] on span "Update" at bounding box center [657, 481] width 77 height 14
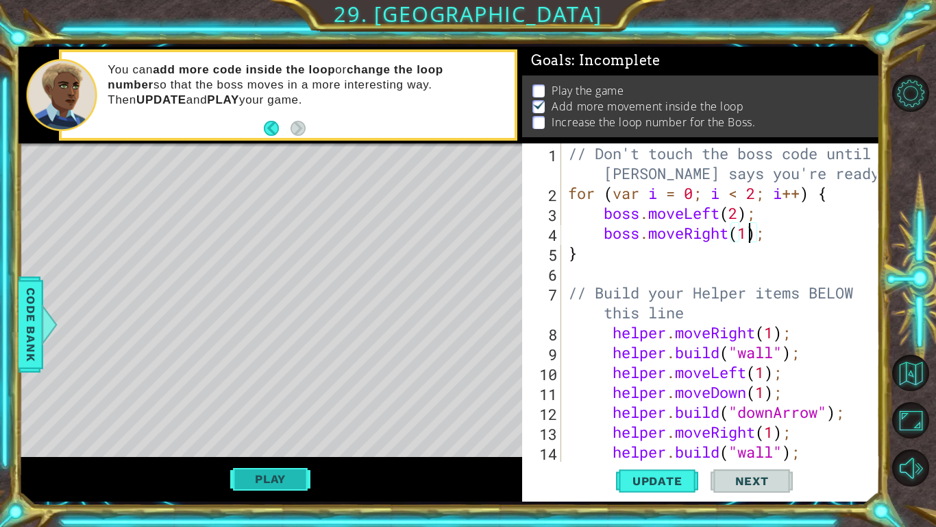
click at [290, 410] on button "Play" at bounding box center [270, 478] width 80 height 26
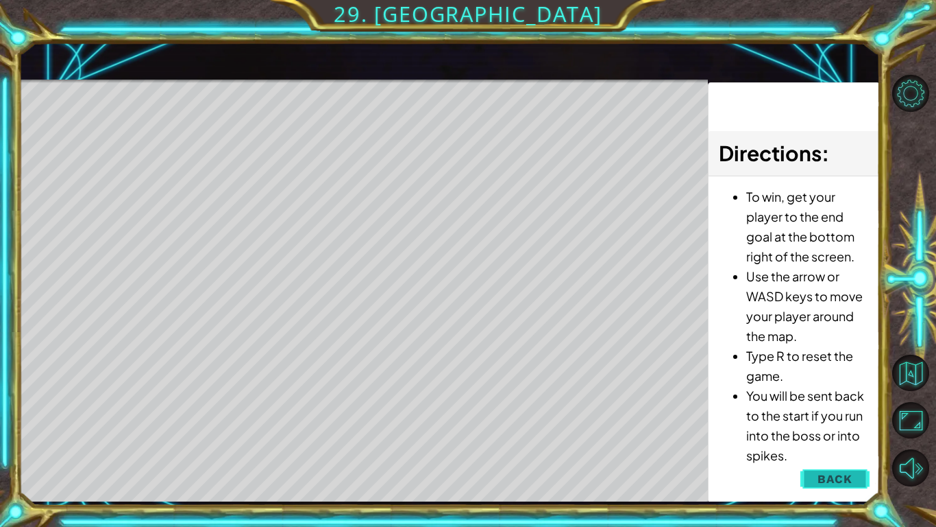
click at [828, 410] on span "Back" at bounding box center [835, 479] width 35 height 14
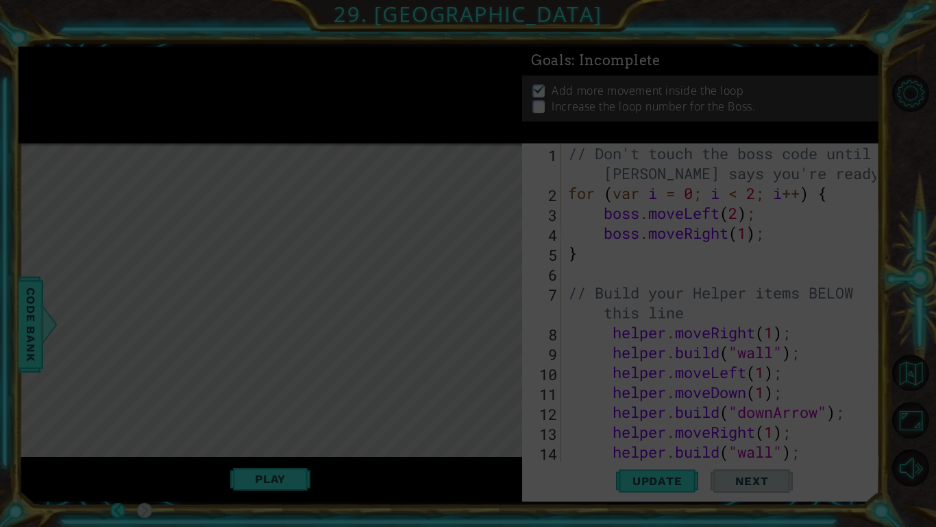
click at [743, 216] on icon at bounding box center [468, 263] width 936 height 527
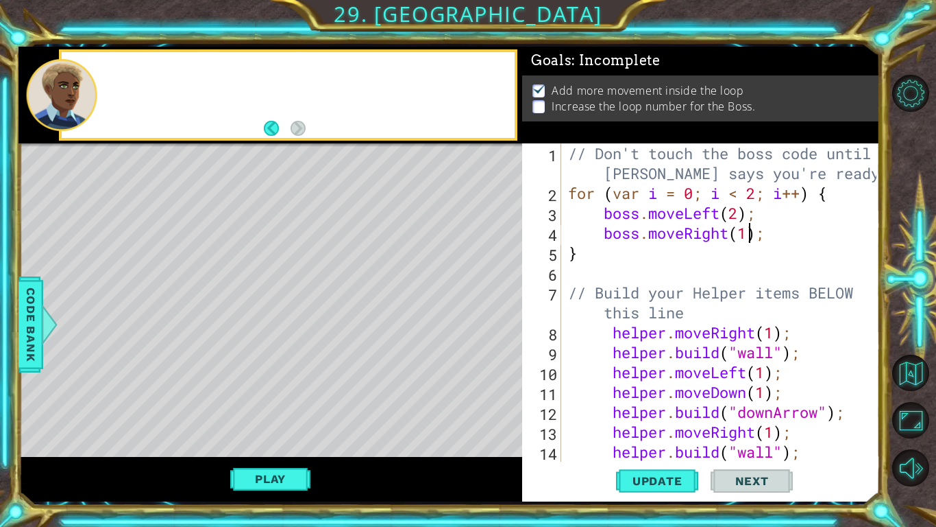
click at [734, 215] on div "// Don't touch the boss code until [PERSON_NAME] says you're ready! for ( var i…" at bounding box center [725, 332] width 318 height 378
click at [744, 215] on div "// Don't touch the boss code until [PERSON_NAME] says you're ready! for ( var i…" at bounding box center [725, 332] width 318 height 378
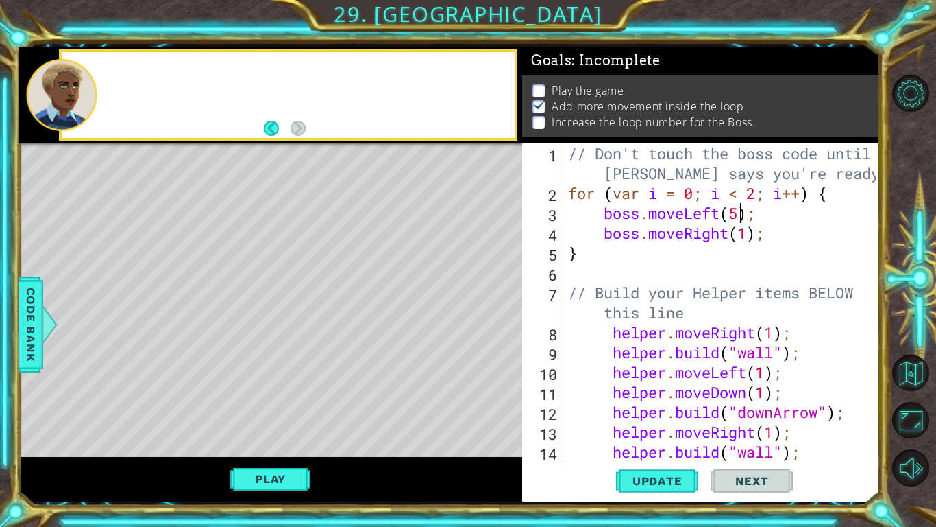
click at [753, 238] on div "// Don't touch the boss code until [PERSON_NAME] says you're ready! for ( var i…" at bounding box center [725, 332] width 318 height 378
click at [670, 410] on span "Update" at bounding box center [657, 481] width 77 height 14
click at [254, 410] on button "Play" at bounding box center [270, 478] width 80 height 26
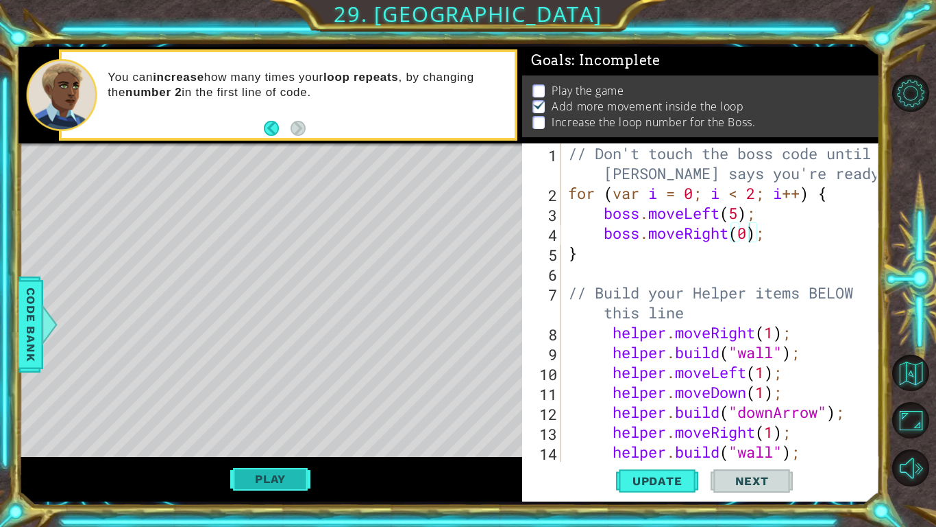
click at [285, 410] on button "Play" at bounding box center [270, 478] width 80 height 26
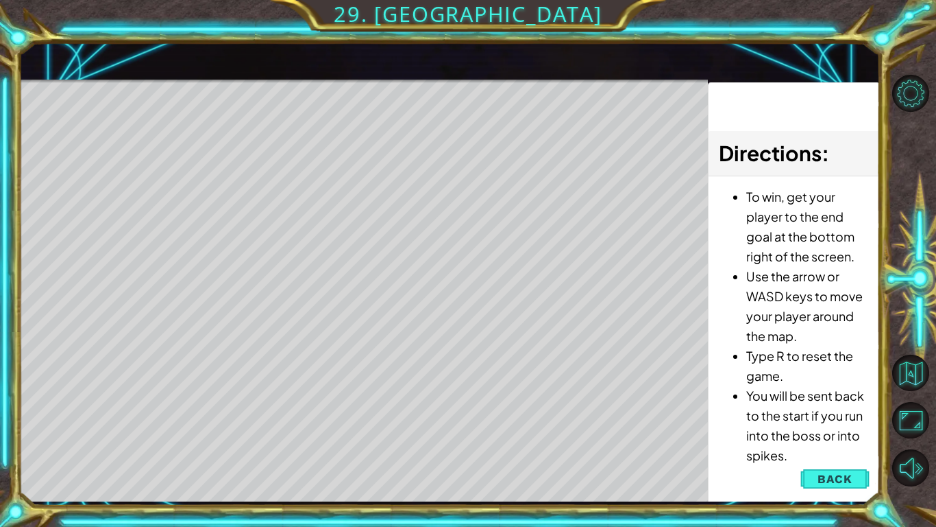
click at [830, 410] on span "Back" at bounding box center [835, 479] width 35 height 14
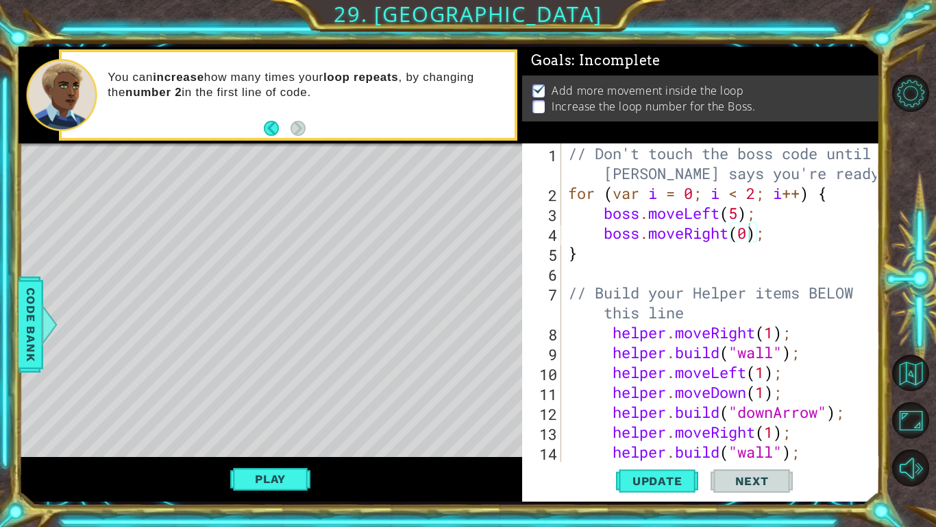
click at [739, 217] on div "// Don't touch the boss code until [PERSON_NAME] says you're ready! for ( var i…" at bounding box center [725, 332] width 318 height 378
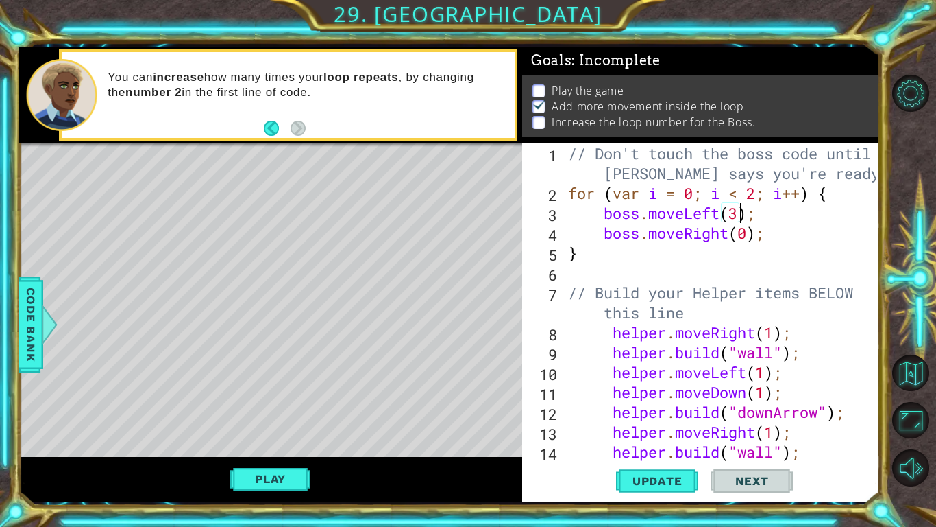
type textarea "boss.moveLeft(3);"
click at [660, 410] on button "Update" at bounding box center [657, 481] width 82 height 36
click at [273, 410] on button "Play" at bounding box center [270, 478] width 80 height 26
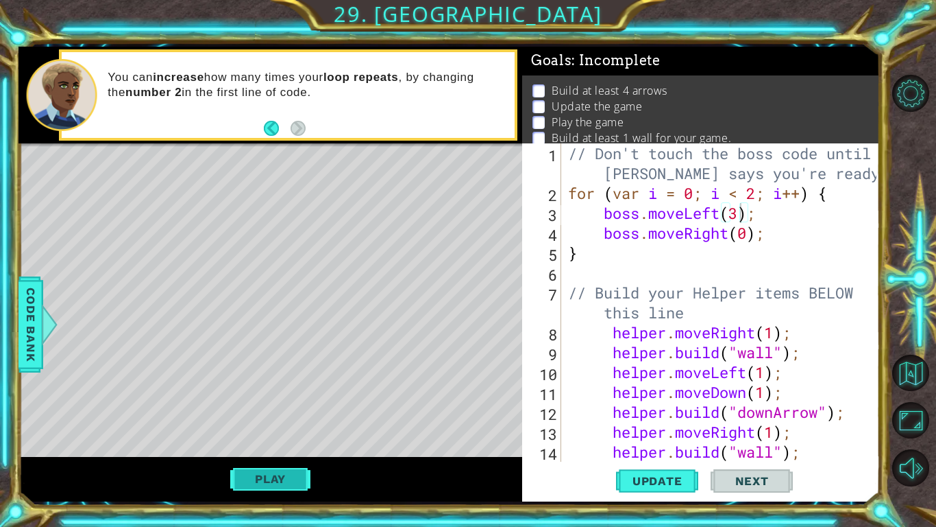
click at [268, 410] on button "Play" at bounding box center [270, 478] width 80 height 26
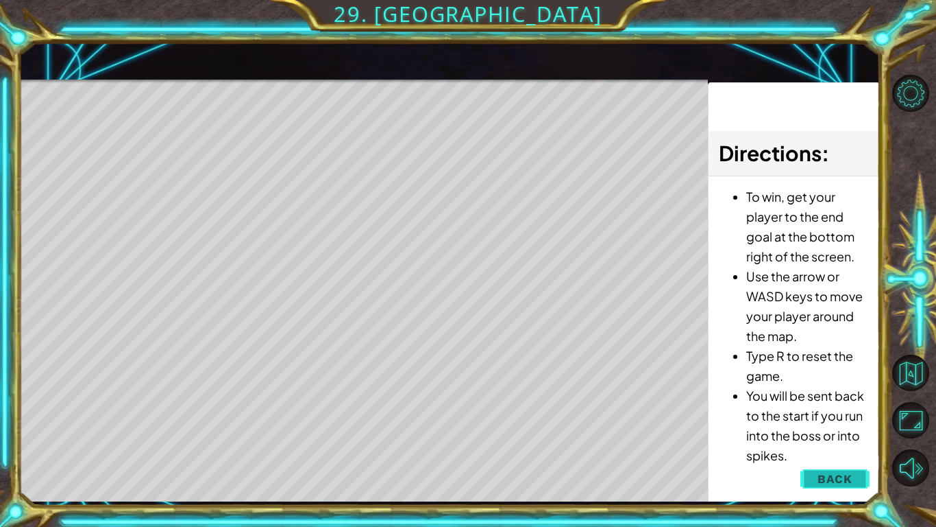
click at [843, 410] on span "Back" at bounding box center [835, 479] width 35 height 14
